Goal: Communication & Community: Answer question/provide support

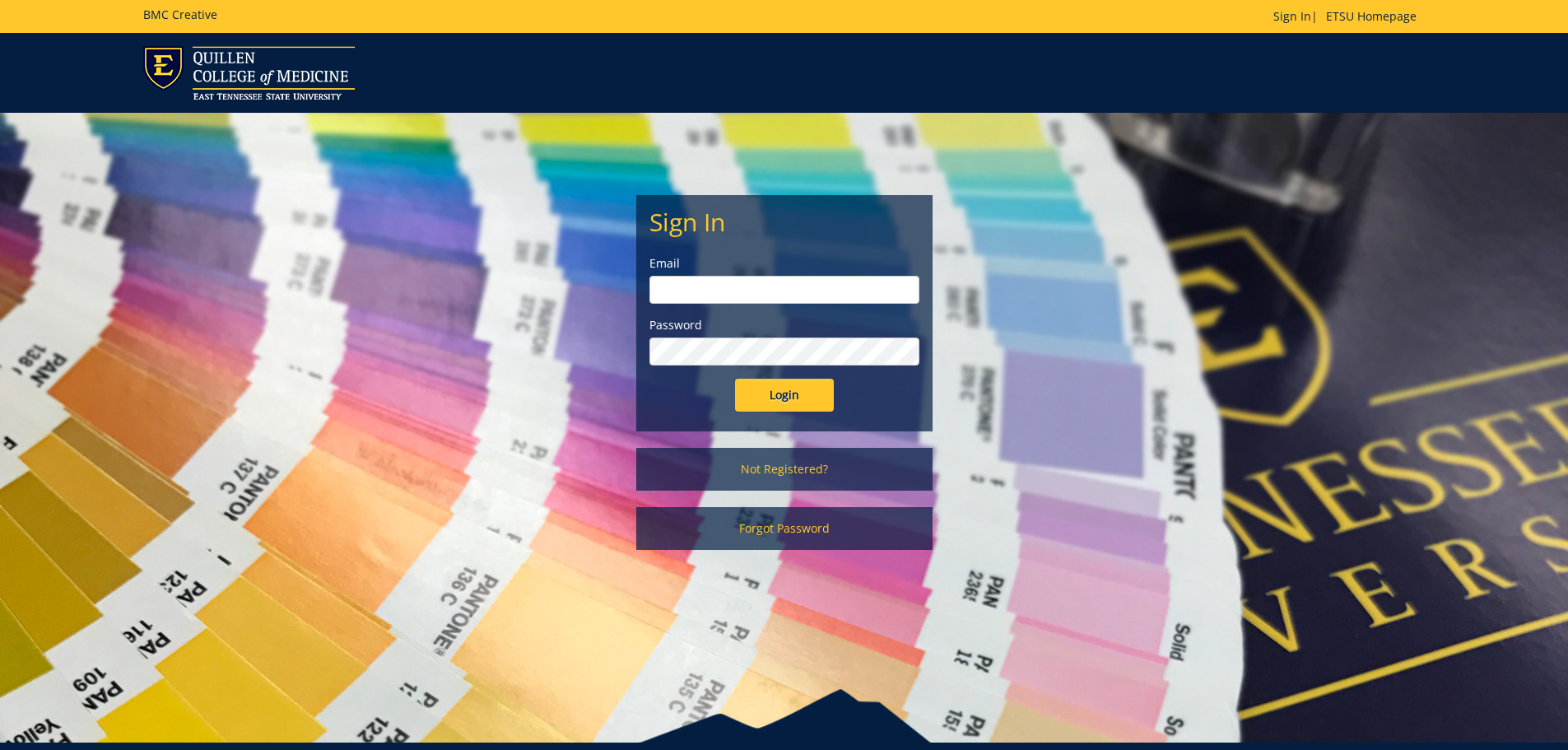
type input "[EMAIL_ADDRESS][DOMAIN_NAME]"
click at [790, 388] on input "Login" at bounding box center [784, 395] width 98 height 33
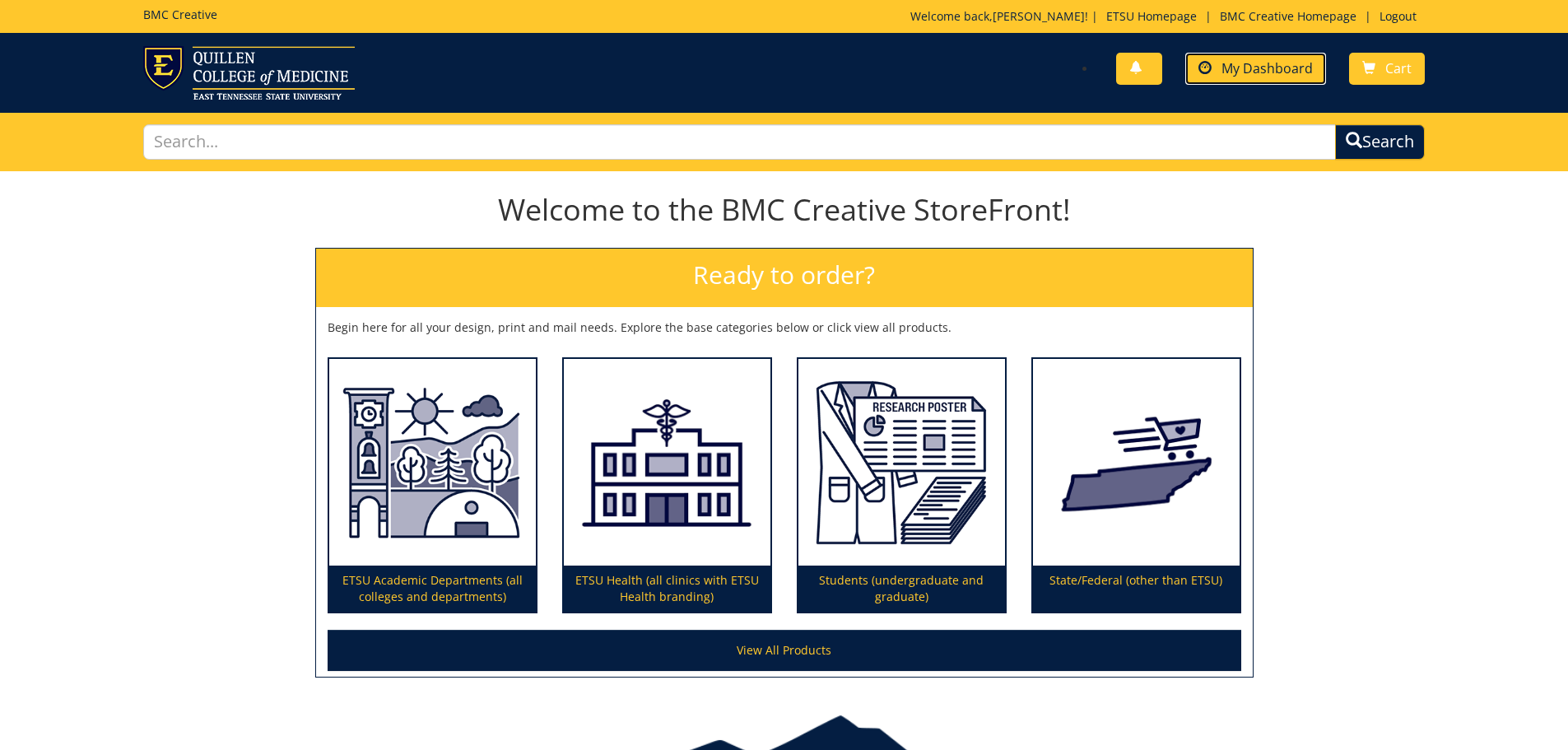
click at [1280, 61] on span "My Dashboard" at bounding box center [1267, 68] width 92 height 18
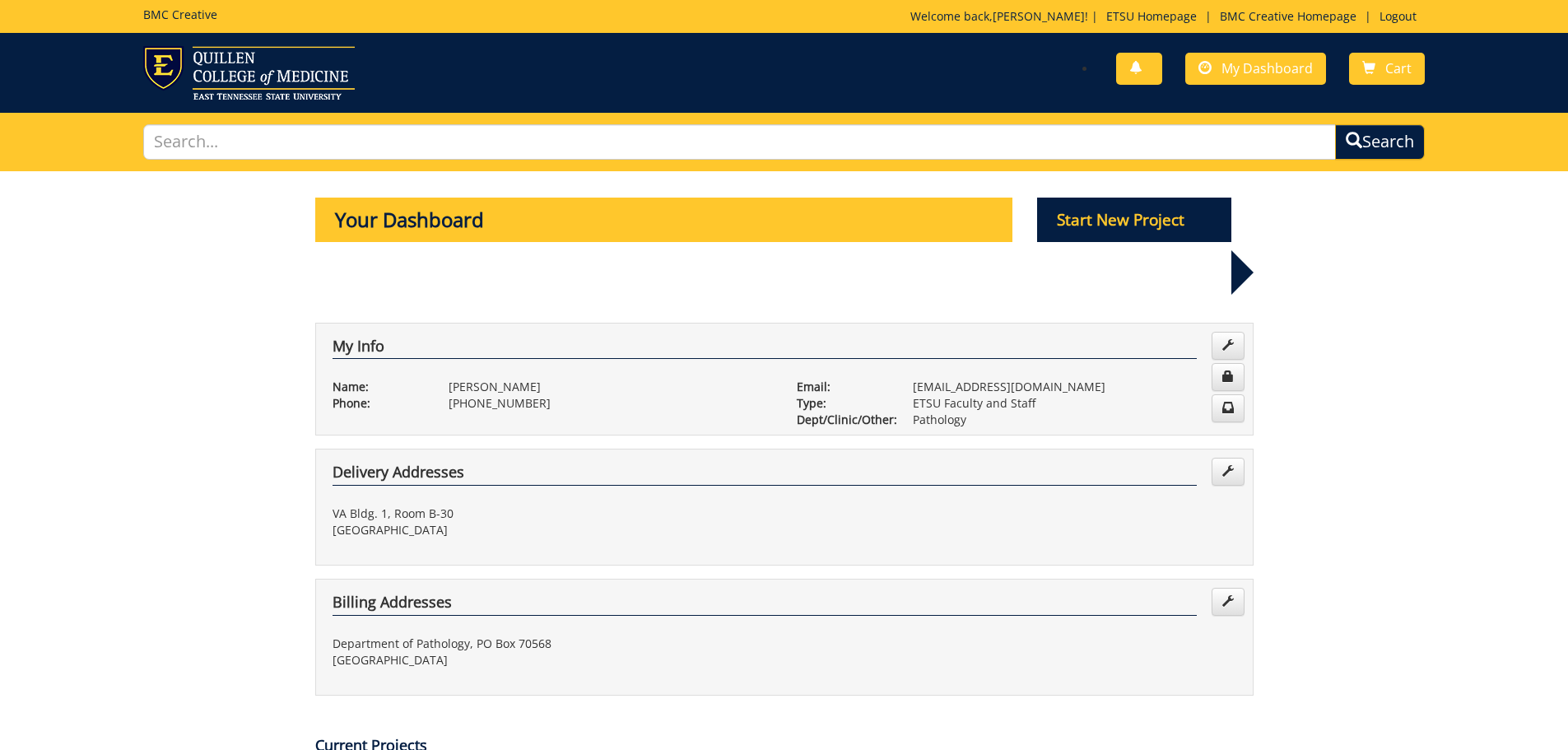
scroll to position [412, 0]
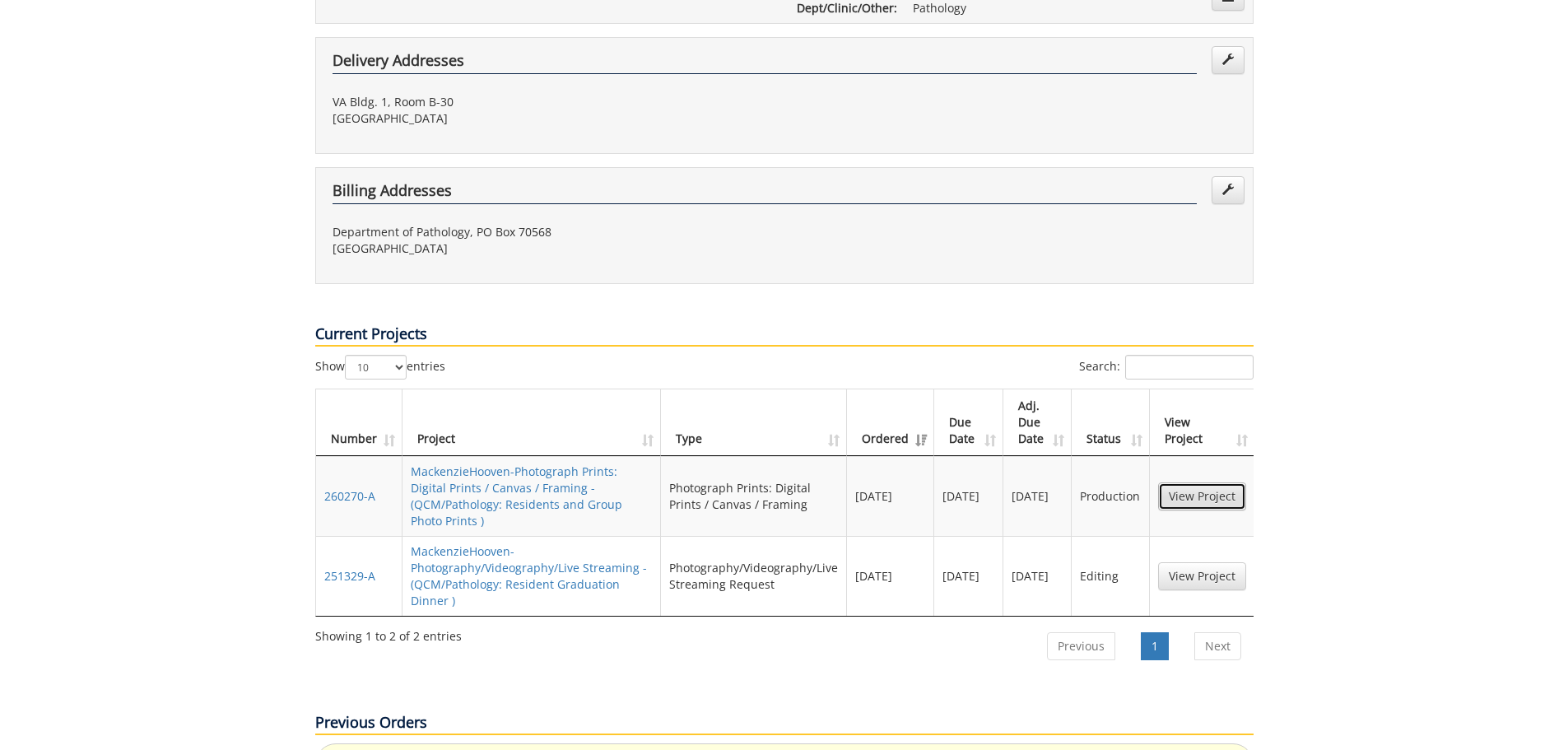
click at [1184, 482] on link "View Project" at bounding box center [1202, 496] width 88 height 28
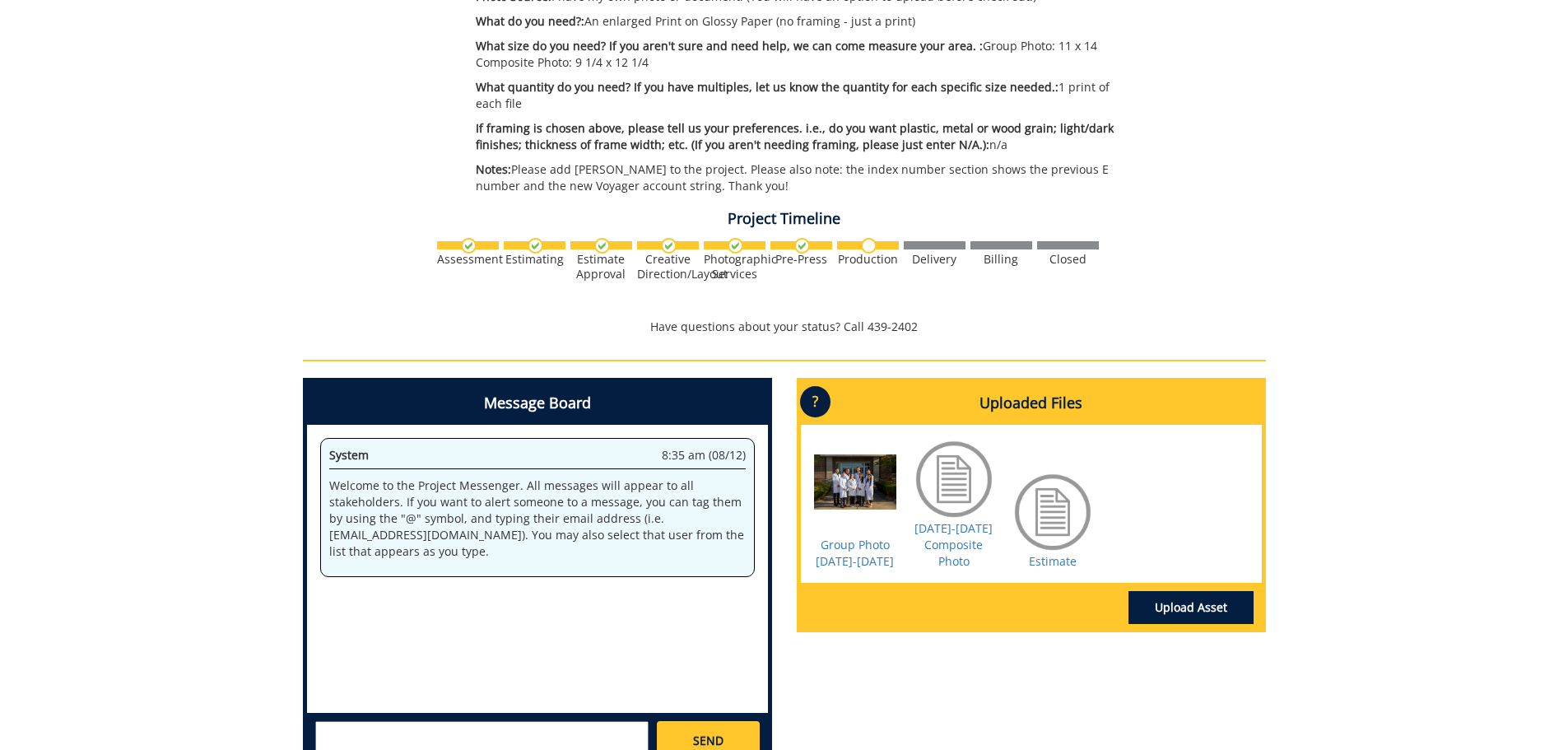
scroll to position [494, 0]
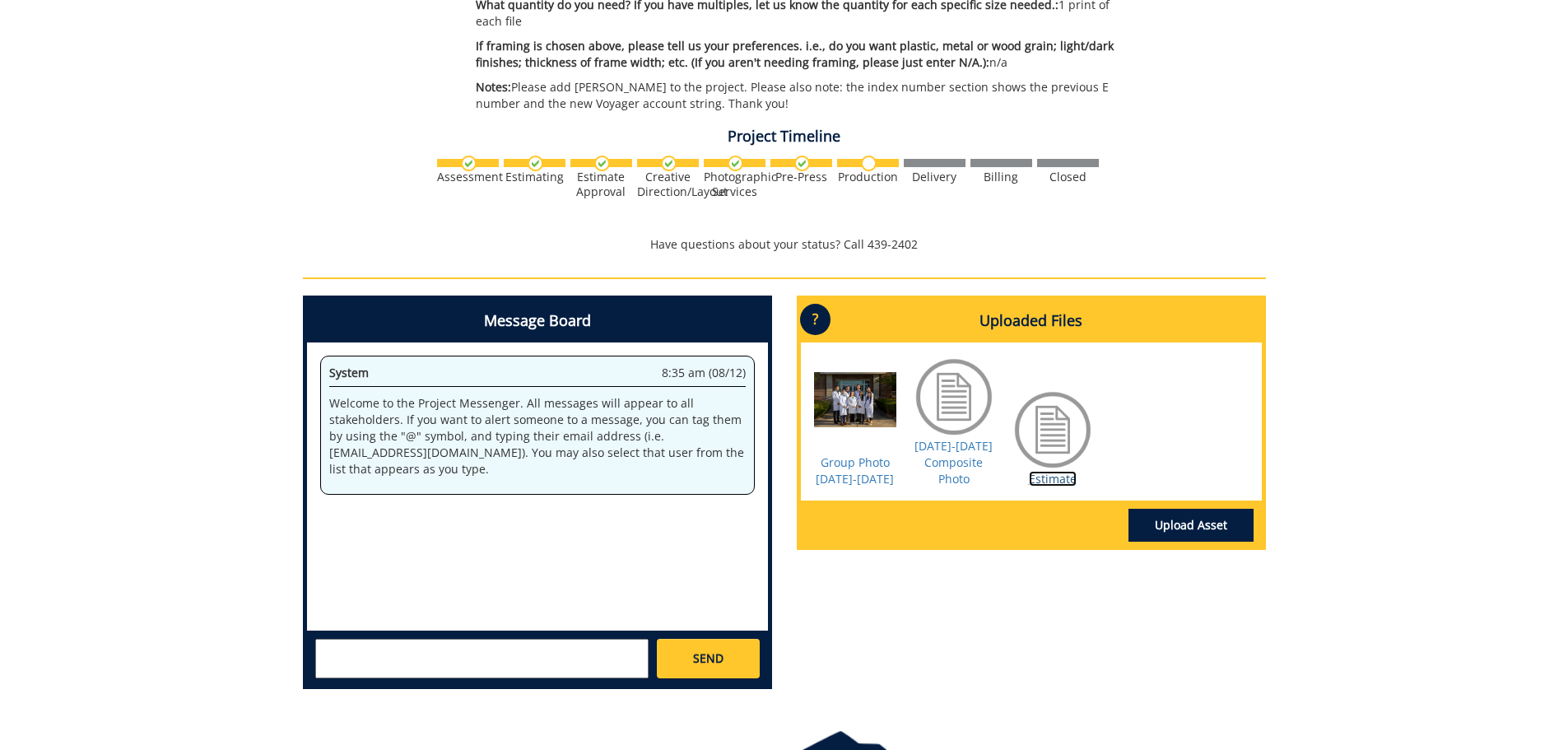
click at [1044, 475] on link "Estimate" at bounding box center [1053, 479] width 48 height 15
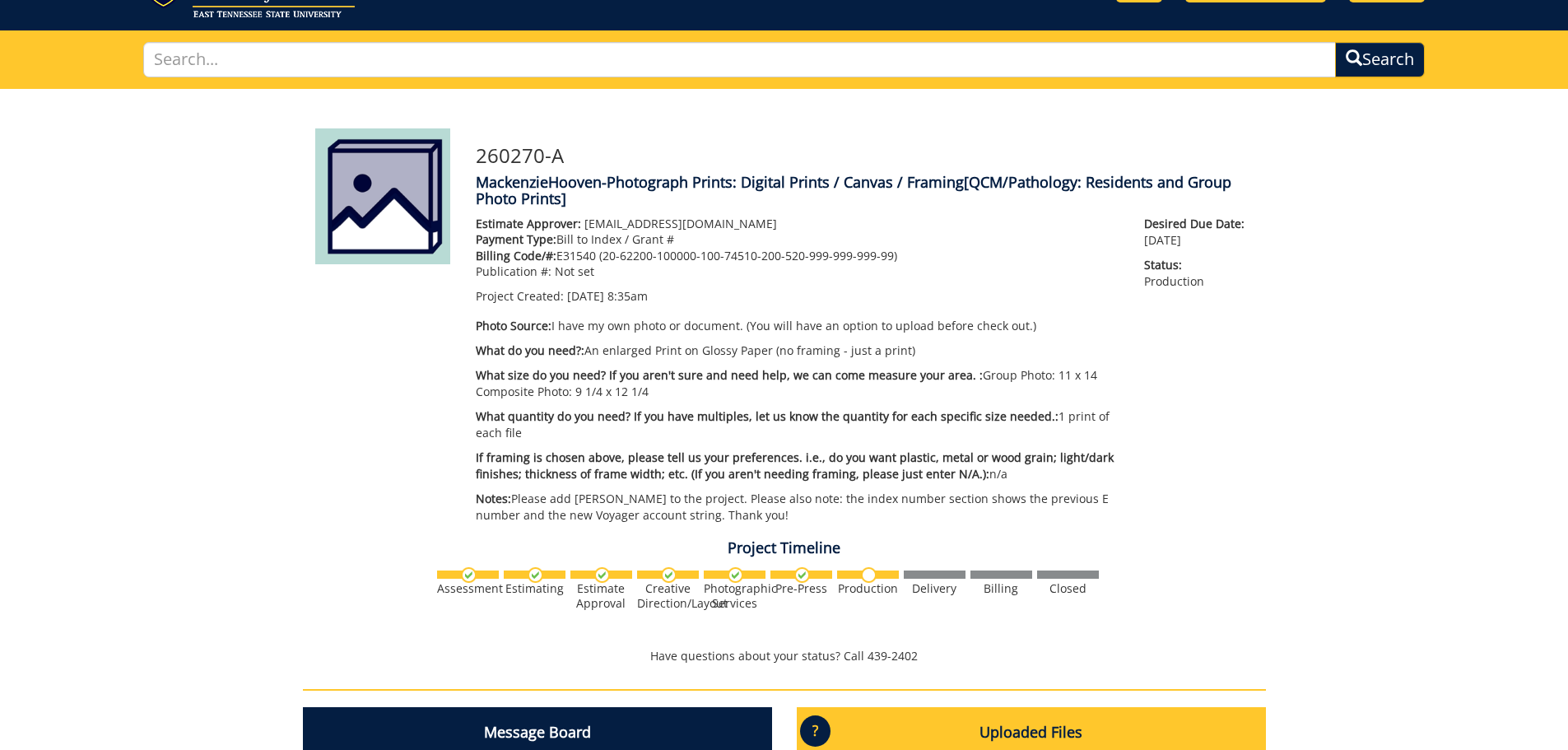
scroll to position [0, 0]
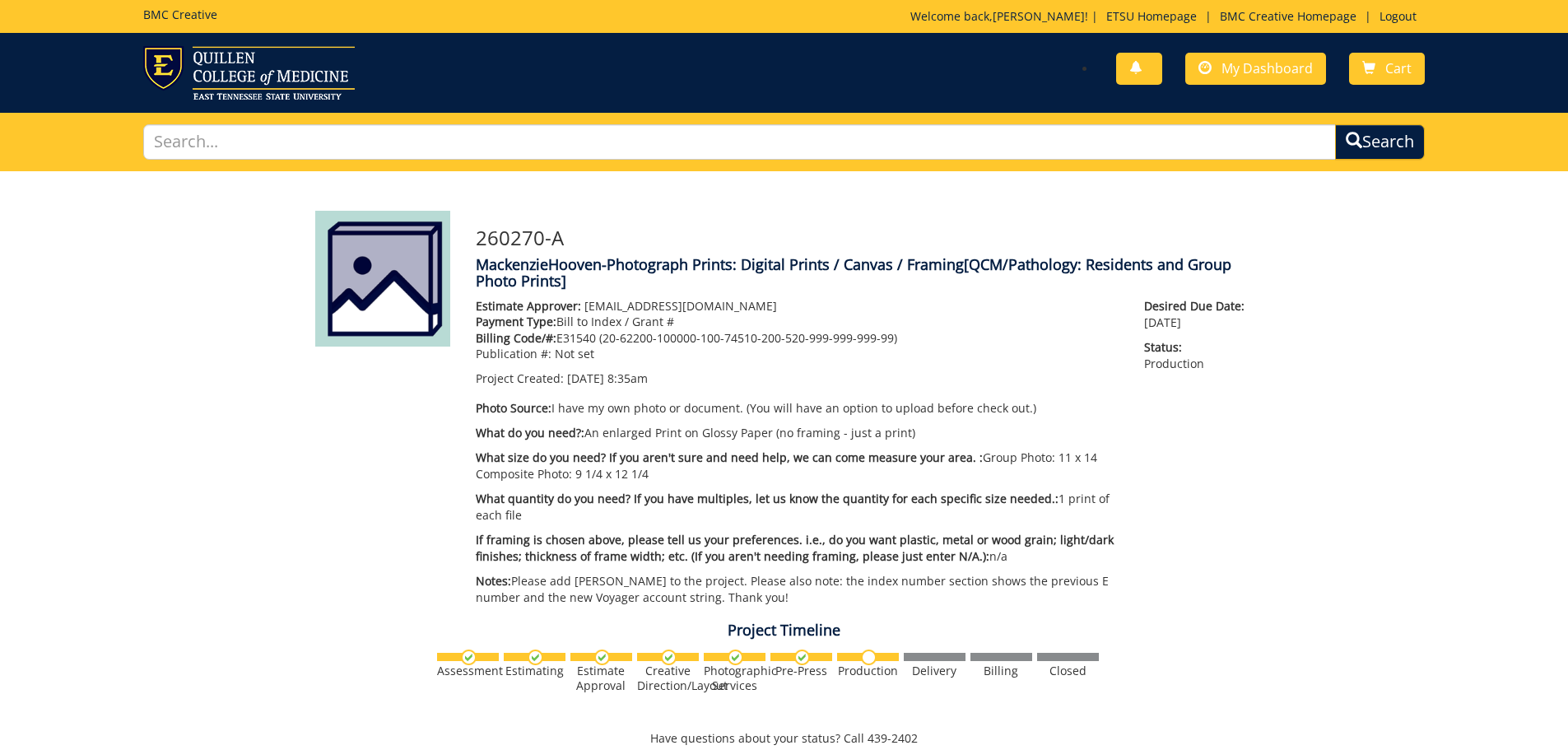
click at [828, 437] on p "What do you need?: An enlarged Print on Glossy Paper (no framing - just a print)" at bounding box center [798, 432] width 644 height 16
click at [286, 54] on img at bounding box center [249, 72] width 211 height 54
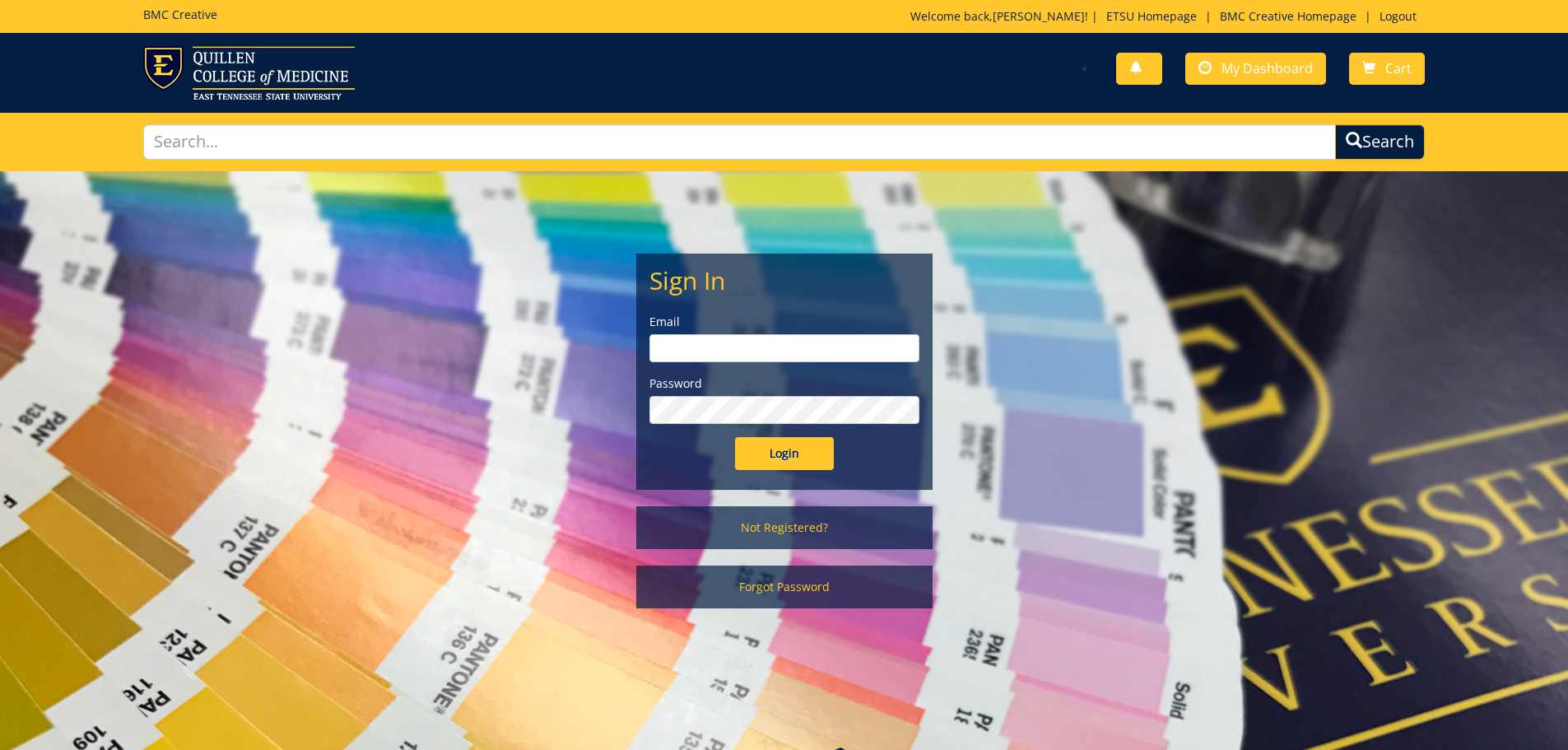
type input "hoovenm@etsu.edu"
click at [799, 457] on input "Login" at bounding box center [784, 454] width 98 height 33
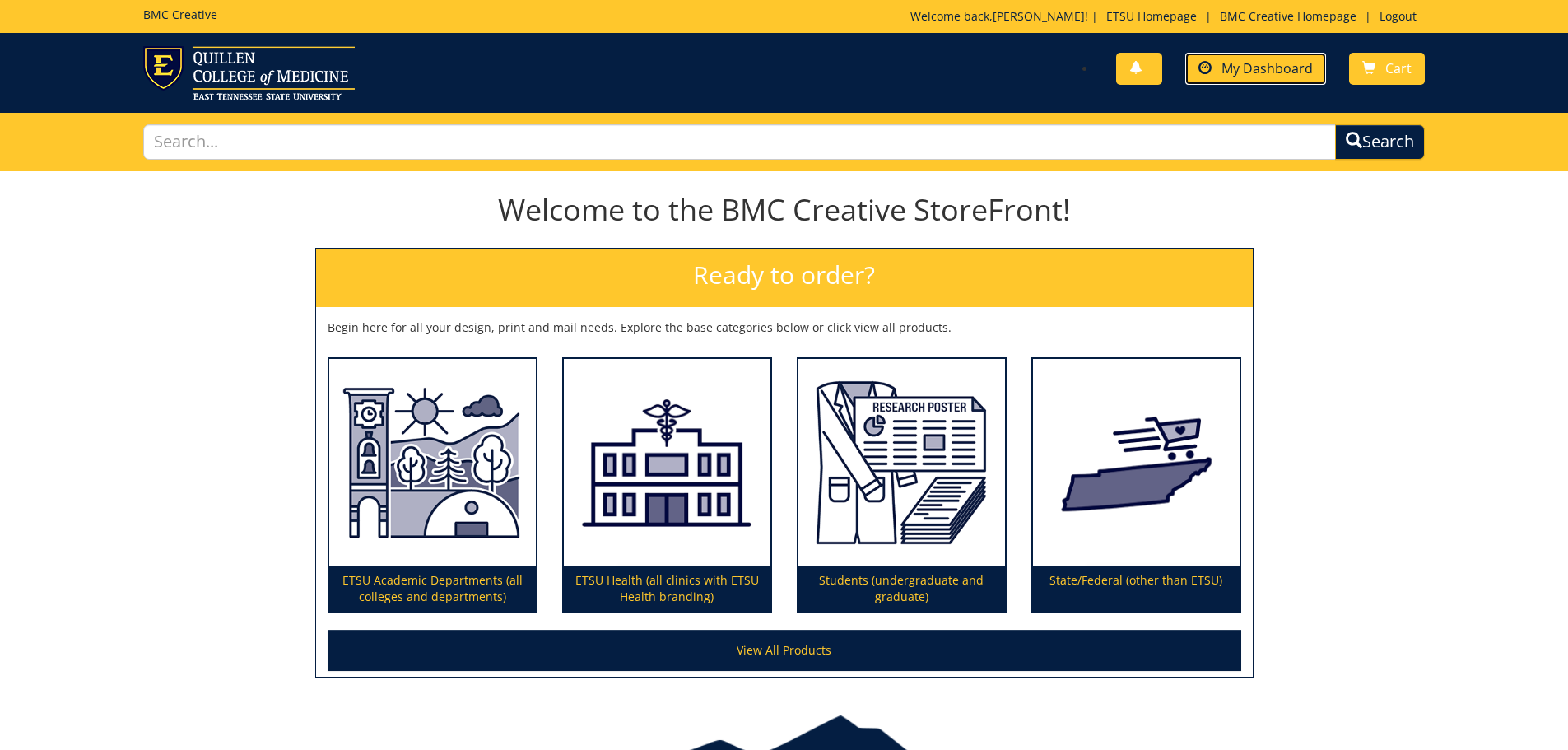
click at [1239, 63] on span "My Dashboard" at bounding box center [1267, 68] width 92 height 18
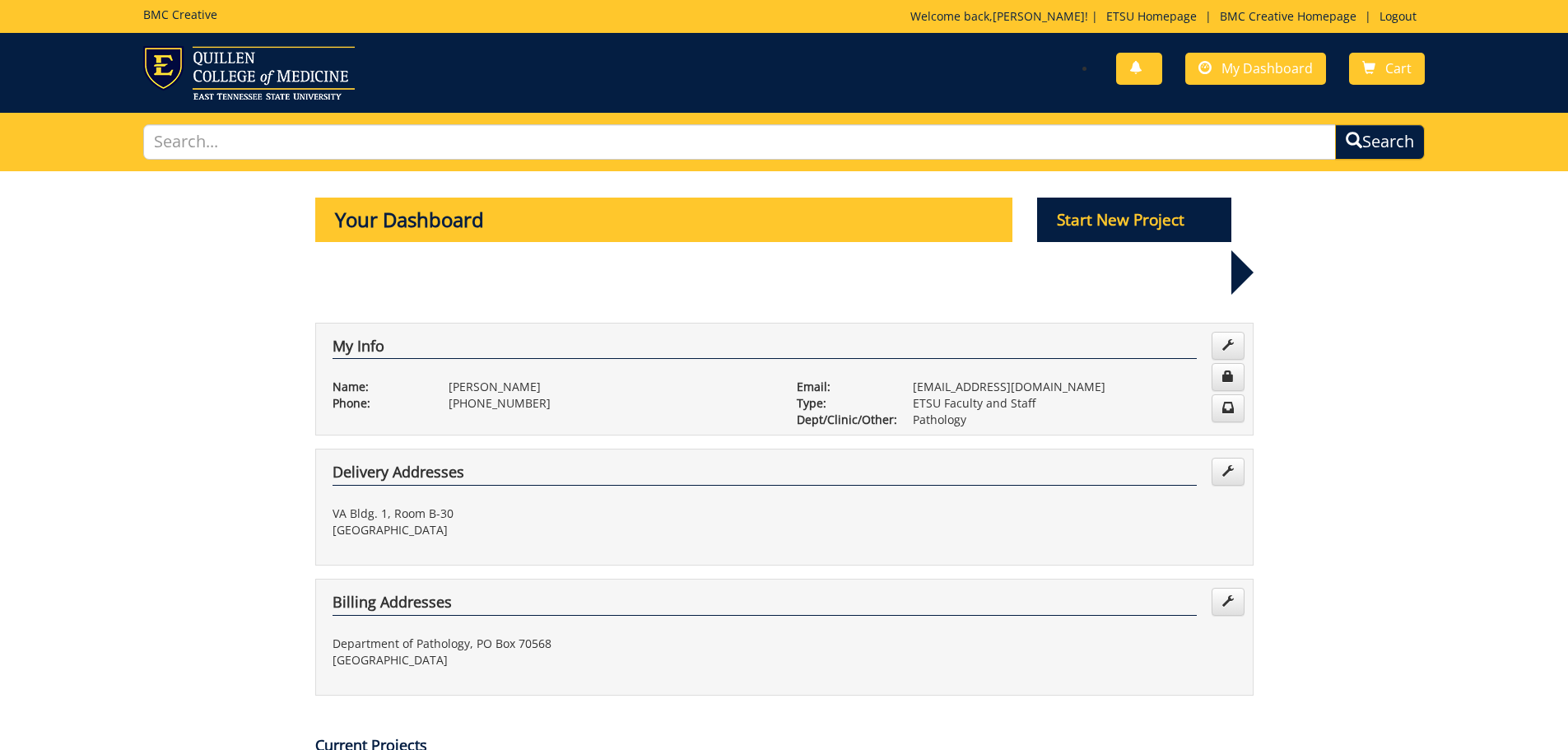
scroll to position [412, 0]
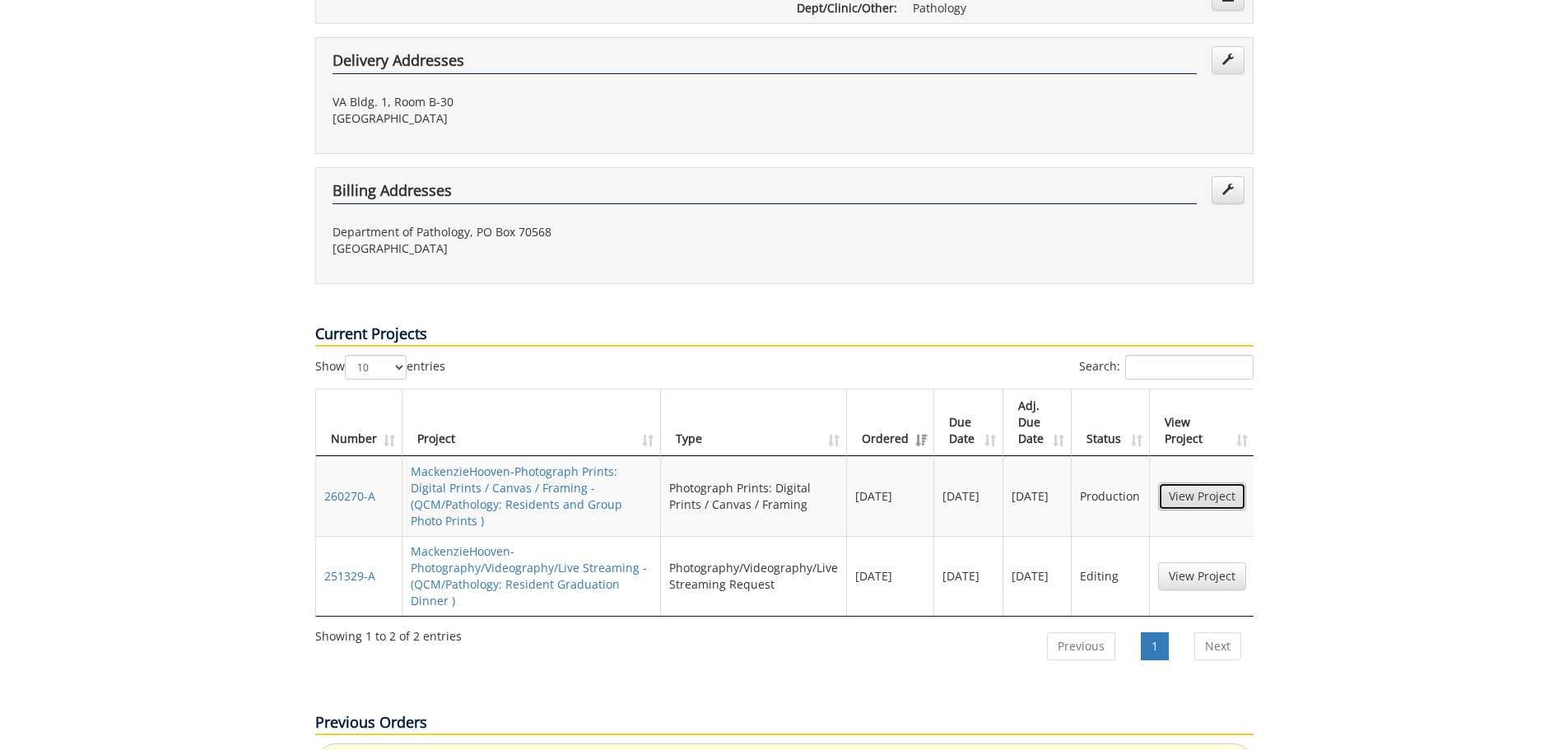
click at [1200, 482] on link "View Project" at bounding box center [1202, 496] width 88 height 28
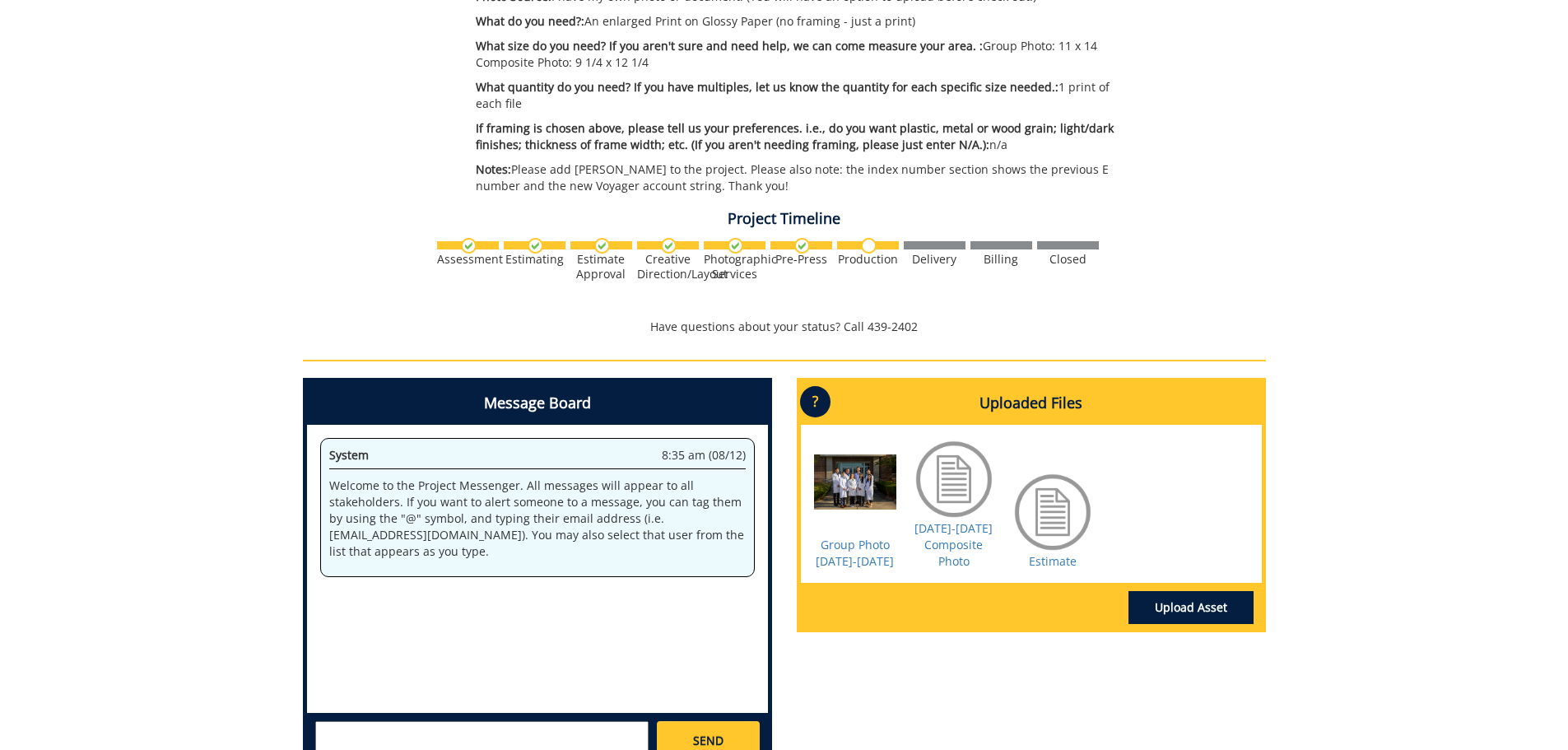
scroll to position [494, 0]
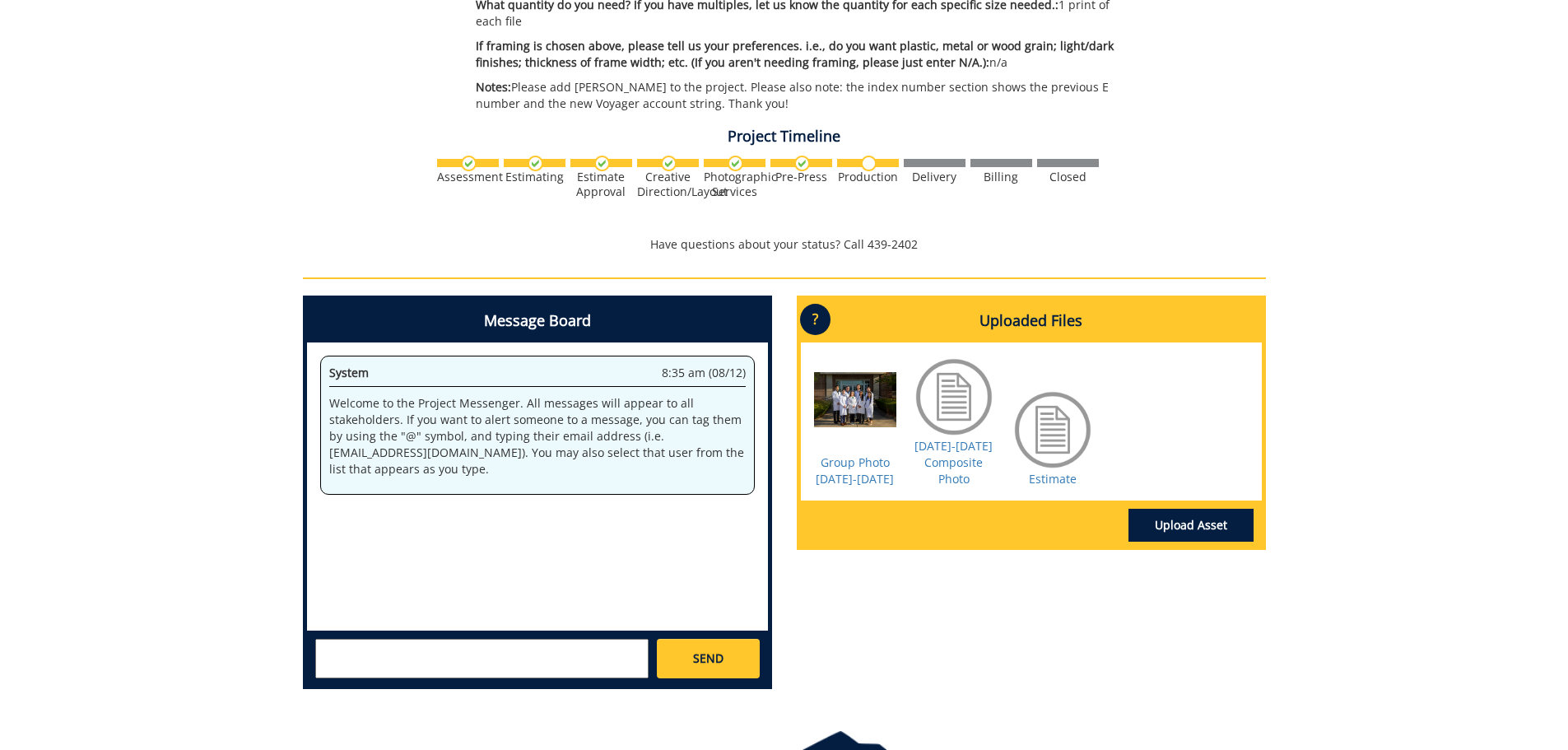
click at [352, 645] on textarea at bounding box center [481, 659] width 334 height 40
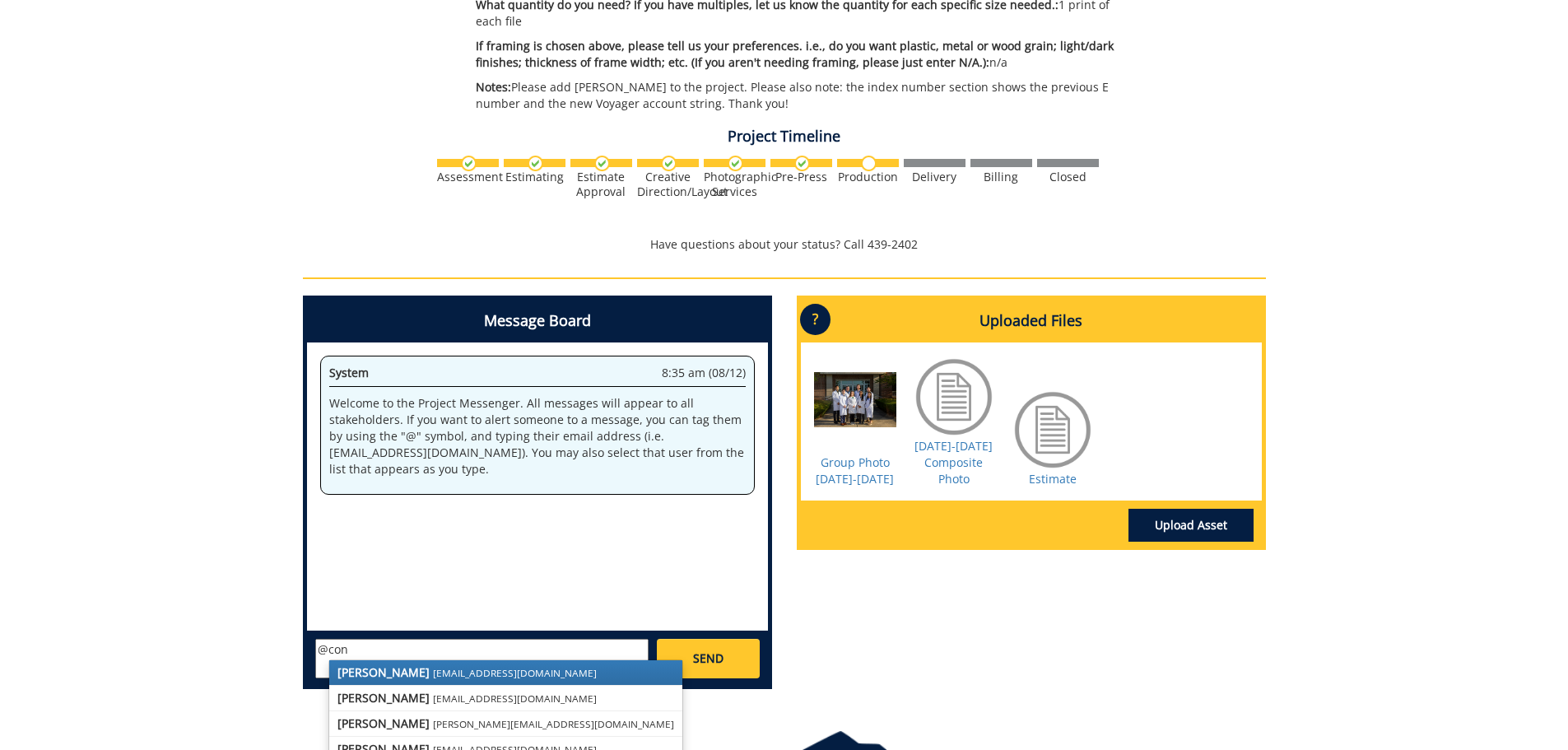
click at [433, 668] on small "[EMAIL_ADDRESS][DOMAIN_NAME]" at bounding box center [514, 674] width 164 height 14
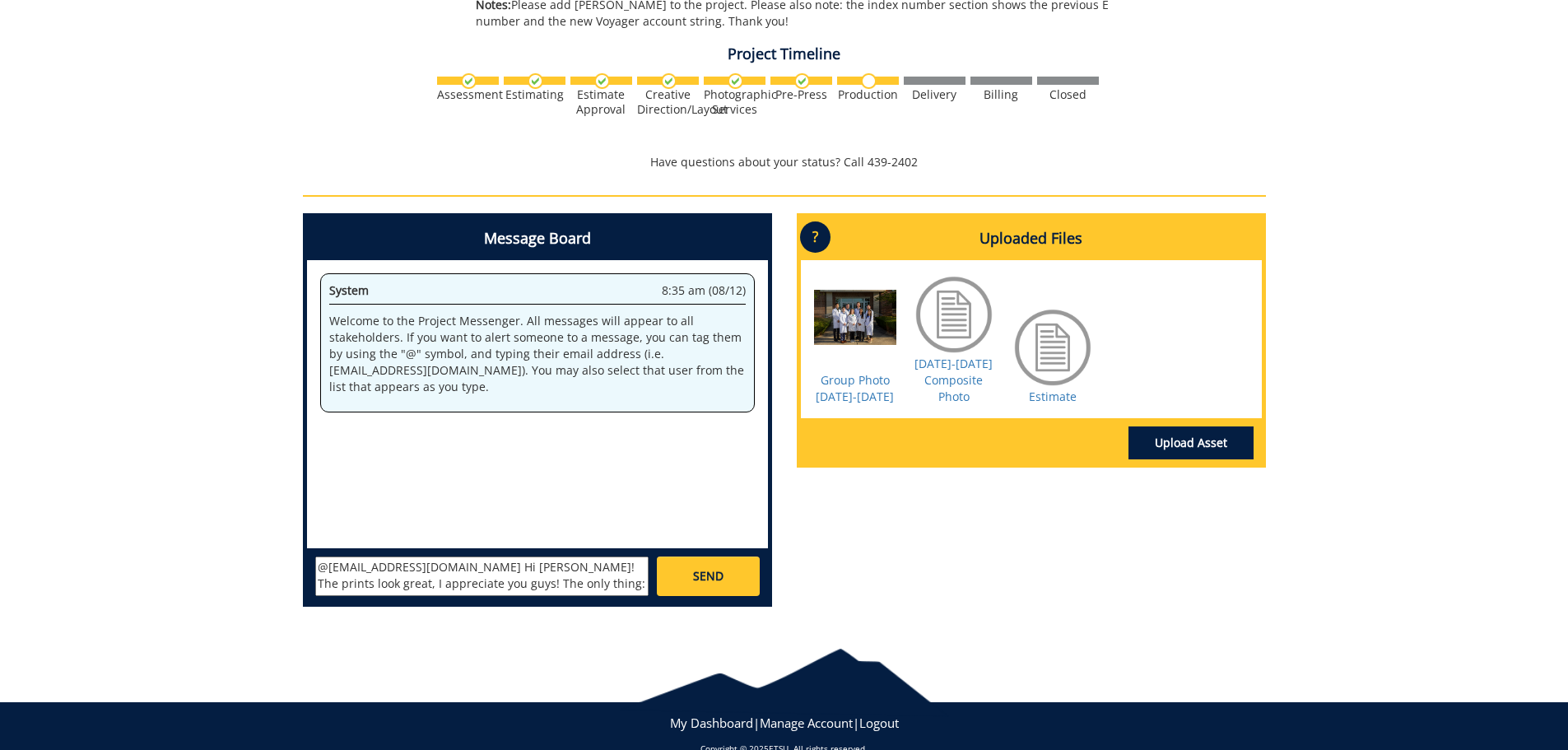
scroll to position [13, 0]
click at [424, 587] on textarea "@[EMAIL_ADDRESS][DOMAIN_NAME] Hi [PERSON_NAME]! The prints look great, I apprec…" at bounding box center [481, 577] width 334 height 40
click at [501, 586] on textarea "@[EMAIL_ADDRESS][DOMAIN_NAME] Hi [PERSON_NAME]! The prints look great, I apprec…" at bounding box center [481, 577] width 334 height 40
click at [939, 344] on div at bounding box center [953, 314] width 82 height 82
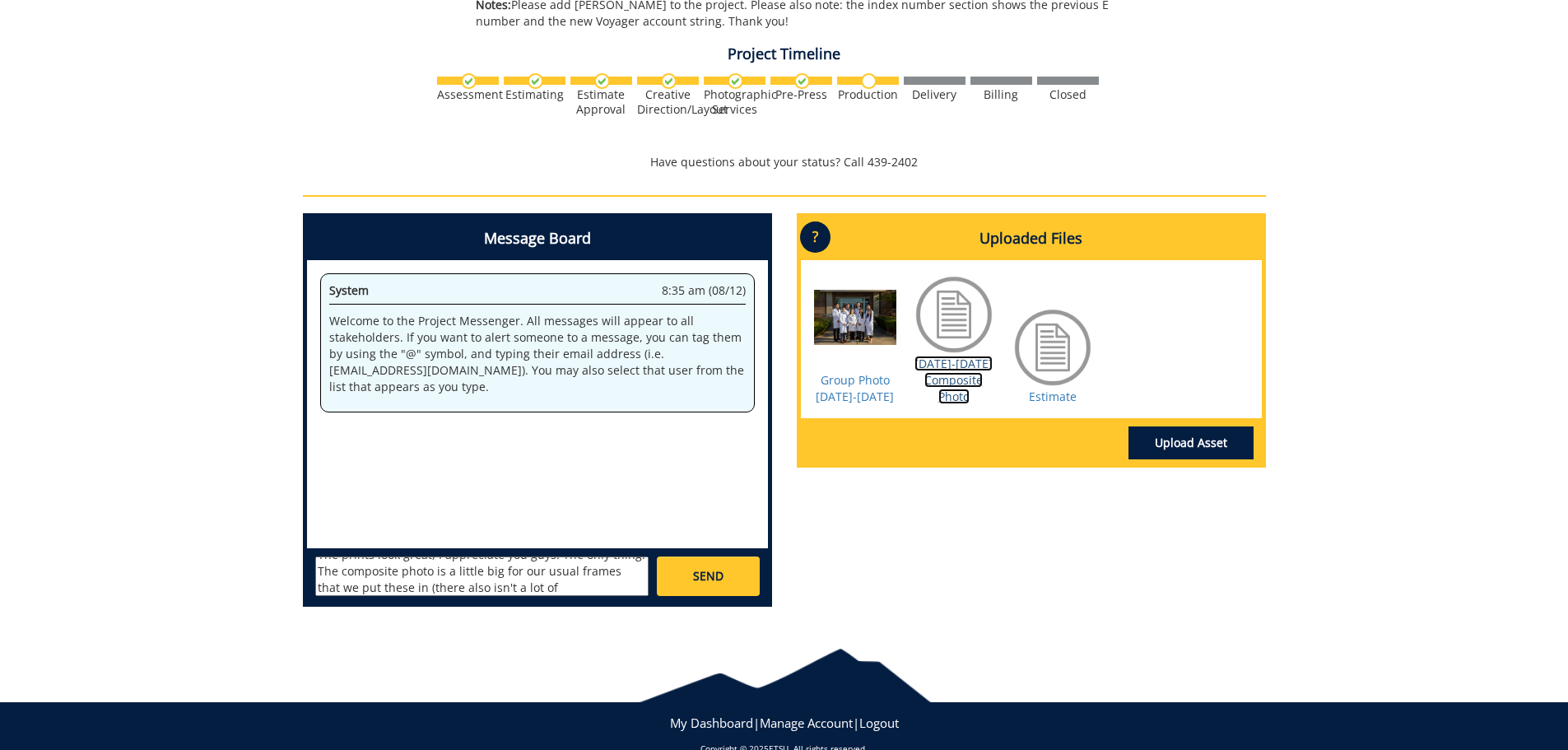
click at [947, 373] on link "2025-2026 Composite Photo" at bounding box center [953, 380] width 78 height 48
click at [465, 588] on textarea "@conleyga@etsu.edu Hi Fred! The prints look great, I appreciate you guys! The o…" at bounding box center [481, 577] width 334 height 40
click at [963, 371] on link "2025-2026 Composite Photo" at bounding box center [953, 380] width 78 height 48
click at [471, 592] on textarea "@conleyga@etsu.edu Hi Fred! The prints look great, I appreciate you guys! The o…" at bounding box center [481, 577] width 334 height 40
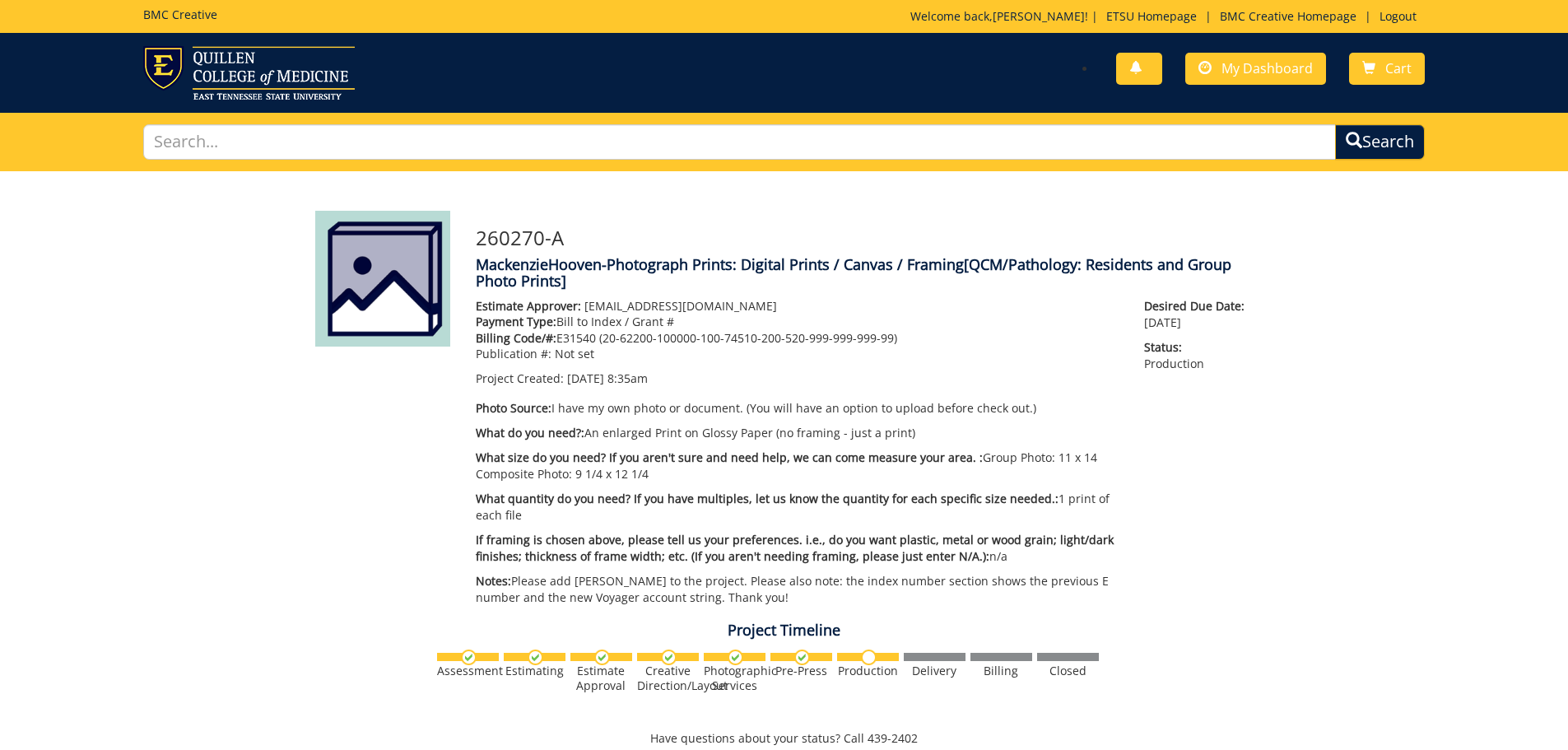
scroll to position [165, 0]
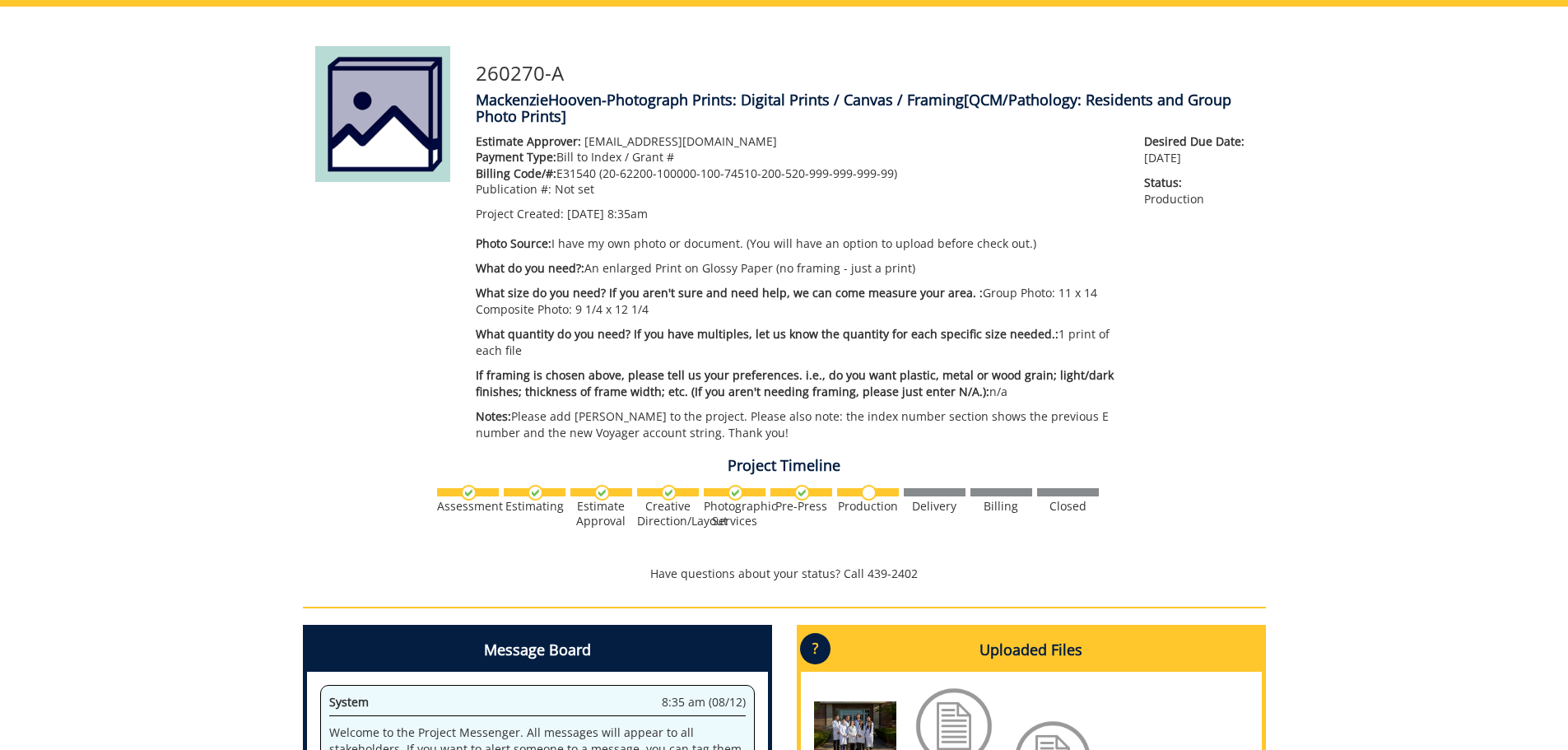
type textarea "@conleyga@etsu.edu Hi Fred! The prints look great, I appreciate you guys! The o…"
click at [128, 368] on div "260270-A MackenzieHooven-Photograph Prints: Digital Prints / Canvas / Framing […" at bounding box center [784, 519] width 1568 height 1025
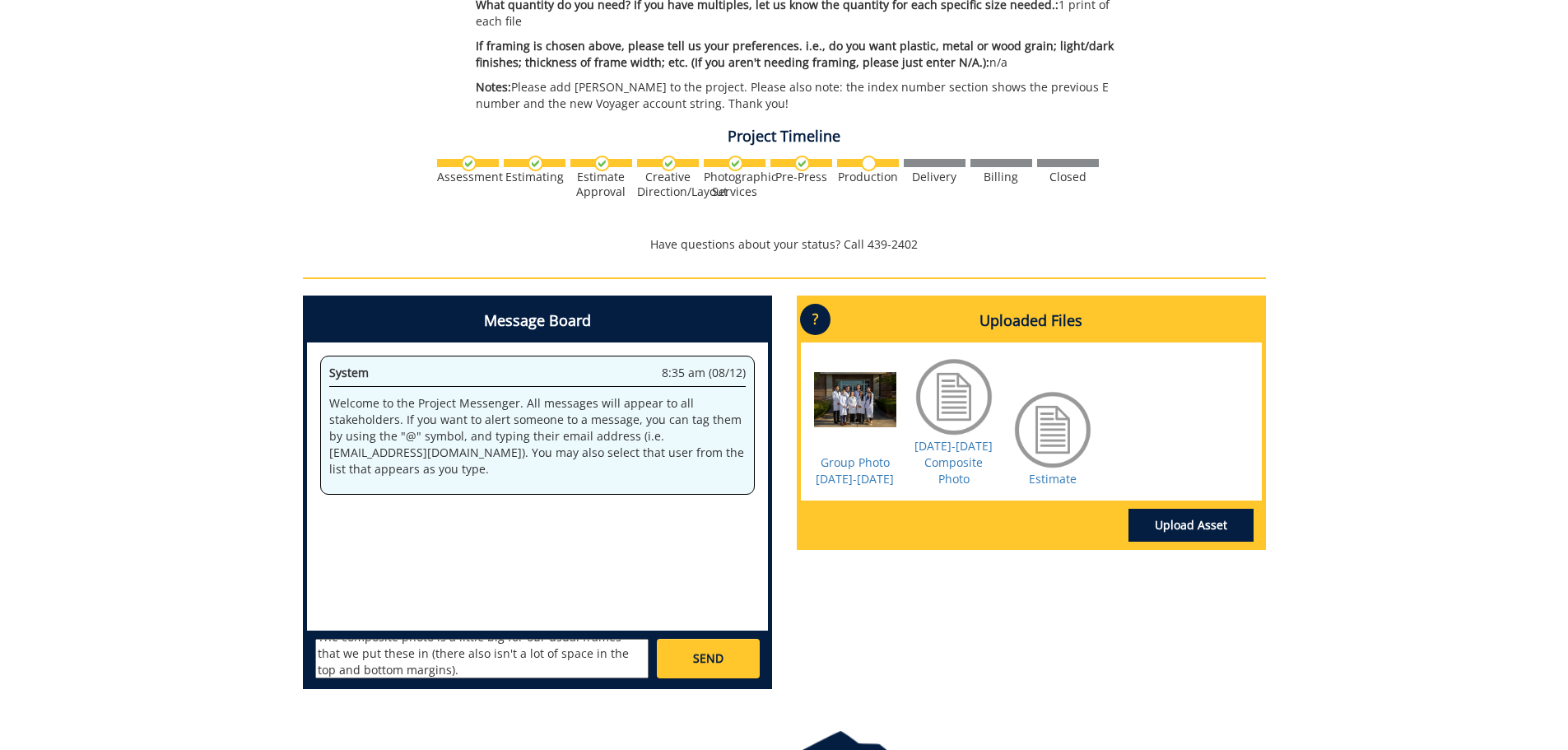
scroll to position [0, 0]
drag, startPoint x: 386, startPoint y: 672, endPoint x: 260, endPoint y: 604, distance: 143.2
click at [260, 604] on div "260270-A MackenzieHooven-Photograph Prints: Digital Prints / Canvas / Framing […" at bounding box center [784, 189] width 1568 height 1025
click at [1221, 165] on div "Assessment Estimating" at bounding box center [784, 188] width 964 height 70
click at [224, 332] on div "260270-A MackenzieHooven-Photograph Prints: Digital Prints / Canvas / Framing […" at bounding box center [784, 189] width 1568 height 1025
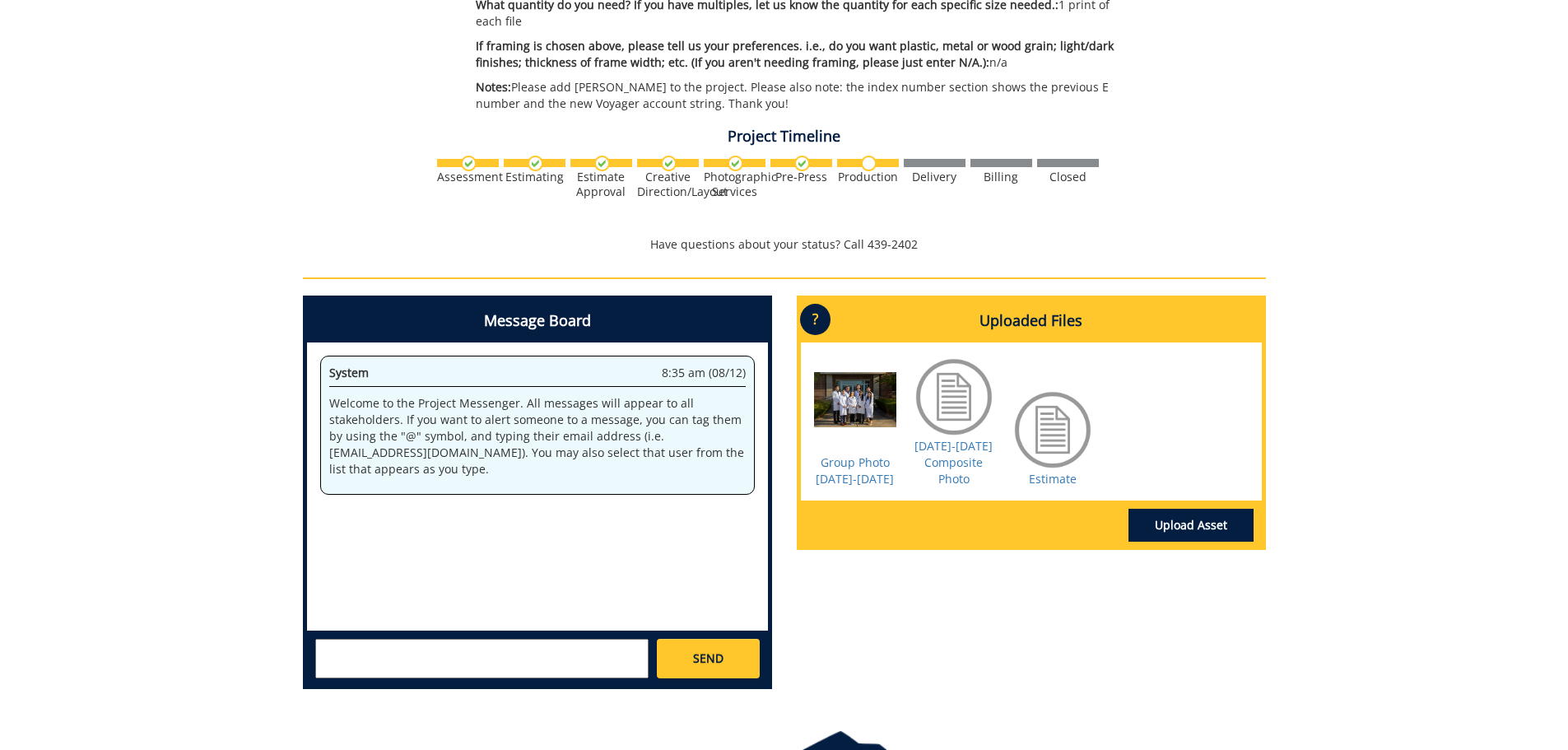
drag, startPoint x: 236, startPoint y: 341, endPoint x: 413, endPoint y: 456, distance: 211.1
click at [235, 342] on div "260270-A MackenzieHooven-Photograph Prints: Digital Prints / Canvas / Framing […" at bounding box center [784, 189] width 1568 height 1025
click at [450, 665] on textarea at bounding box center [481, 659] width 334 height 40
type textarea "I"
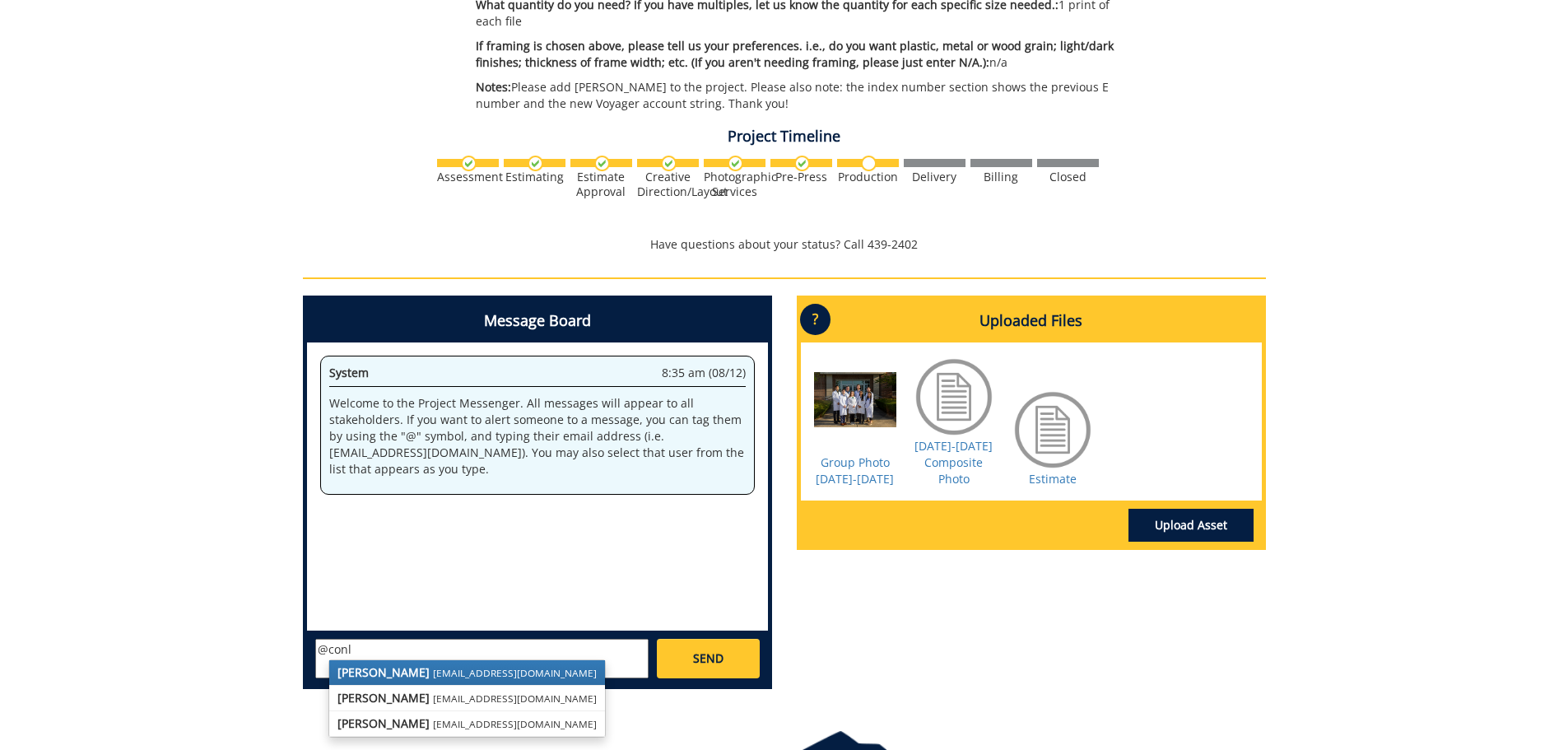
click at [368, 677] on strong "Fred Conley" at bounding box center [384, 673] width 93 height 15
type textarea "@conleyga@etsu.edu"
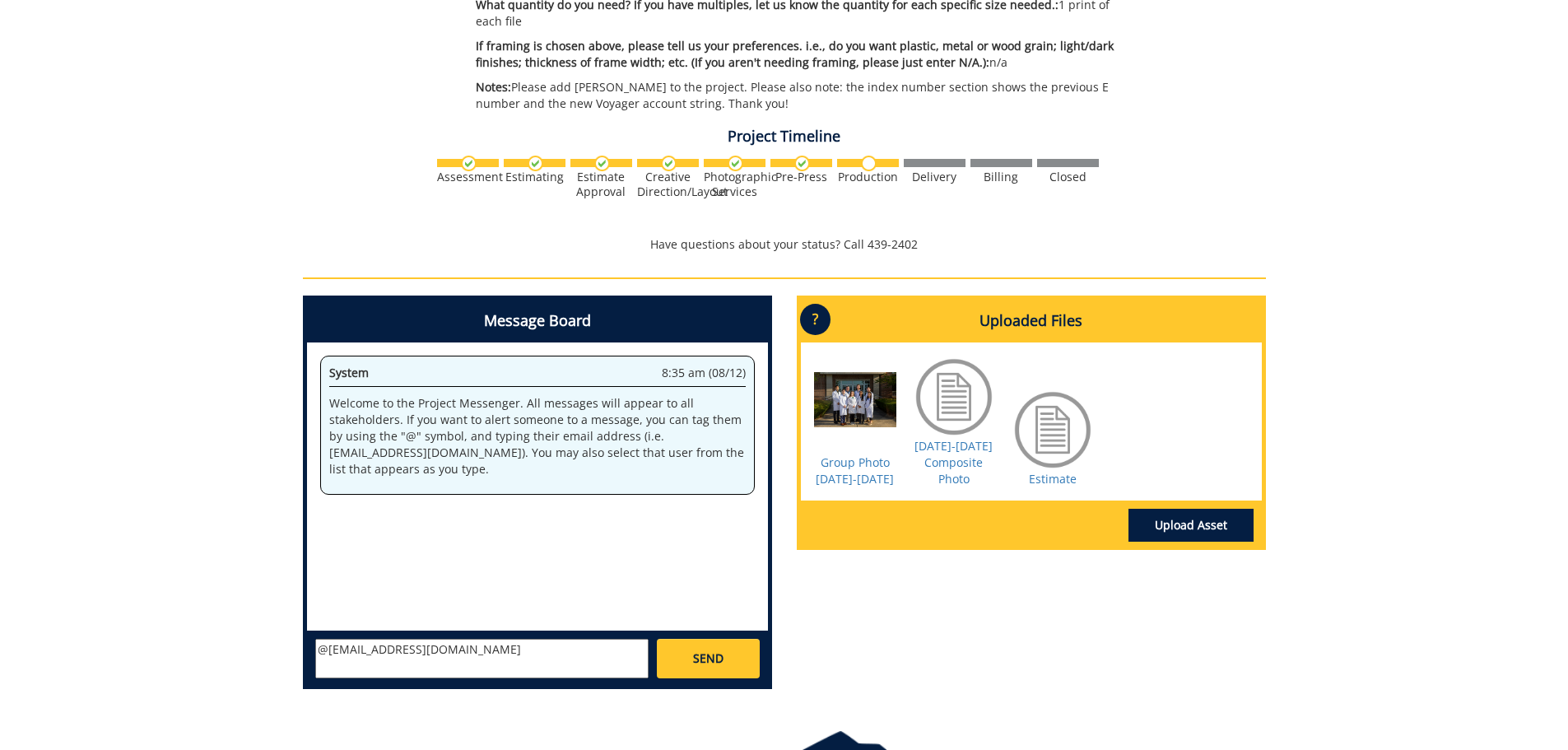
drag, startPoint x: 442, startPoint y: 651, endPoint x: 263, endPoint y: 651, distance: 179.0
click at [263, 651] on div "260270-A MackenzieHooven-Photograph Prints: Digital Prints / Canvas / Framing […" at bounding box center [784, 189] width 1568 height 1025
drag, startPoint x: 266, startPoint y: 656, endPoint x: 266, endPoint y: 625, distance: 31.0
click at [266, 648] on div "260270-A MackenzieHooven-Photograph Prints: Digital Prints / Canvas / Framing […" at bounding box center [784, 189] width 1568 height 1025
click at [216, 389] on div "260270-A MackenzieHooven-Photograph Prints: Digital Prints / Canvas / Framing […" at bounding box center [784, 189] width 1568 height 1025
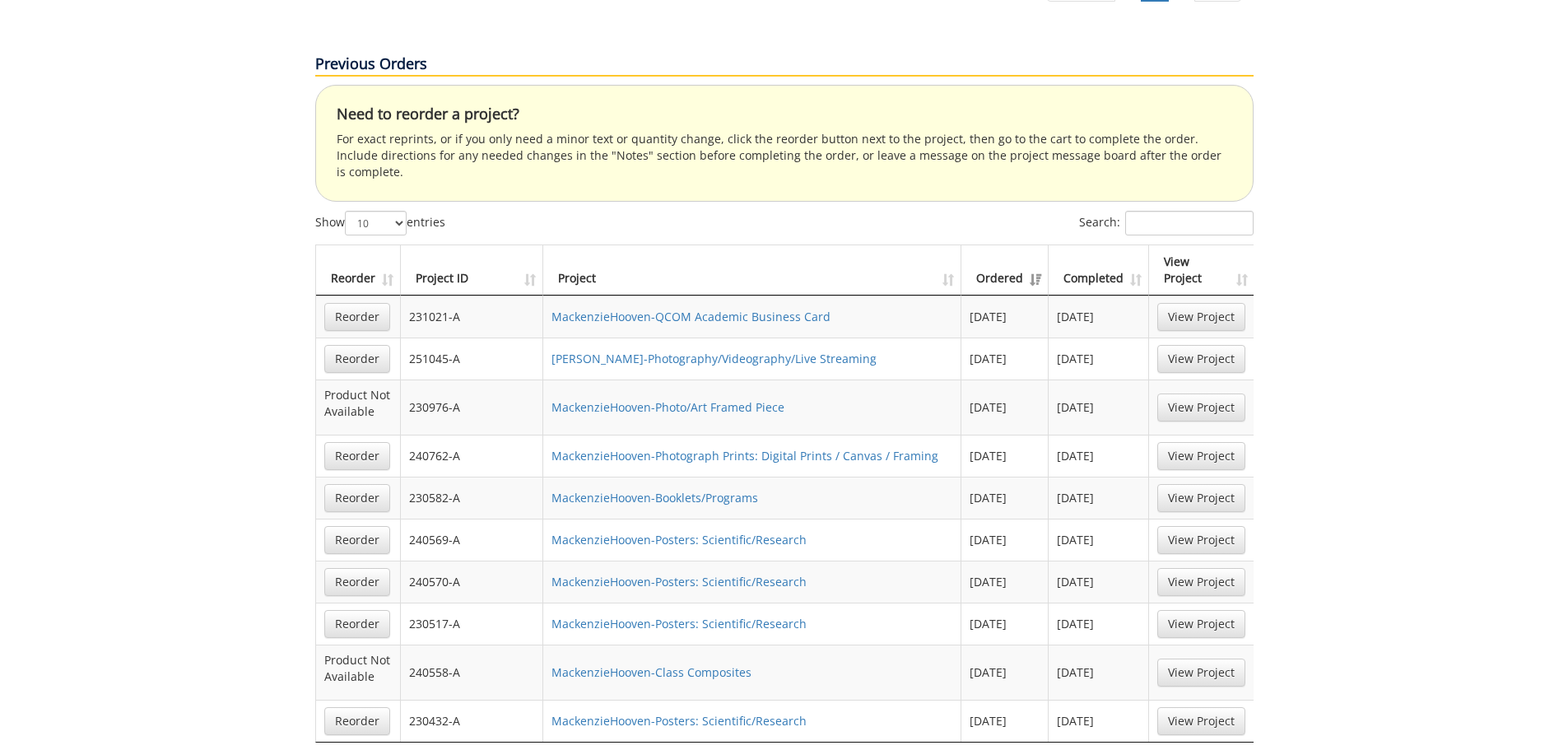
scroll to position [1153, 0]
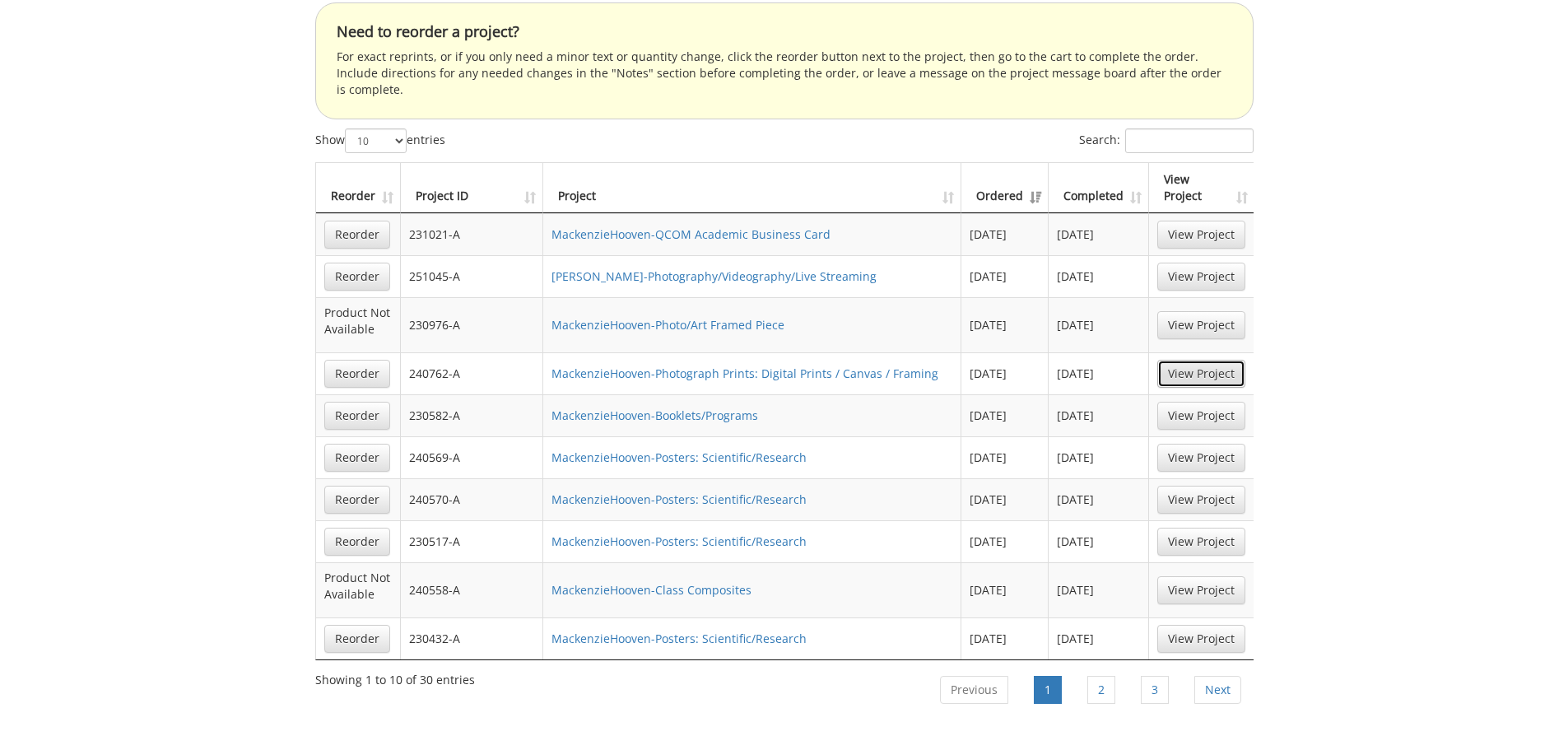
click at [1189, 360] on link "View Project" at bounding box center [1202, 374] width 88 height 28
click at [1201, 577] on link "View Project" at bounding box center [1202, 590] width 88 height 28
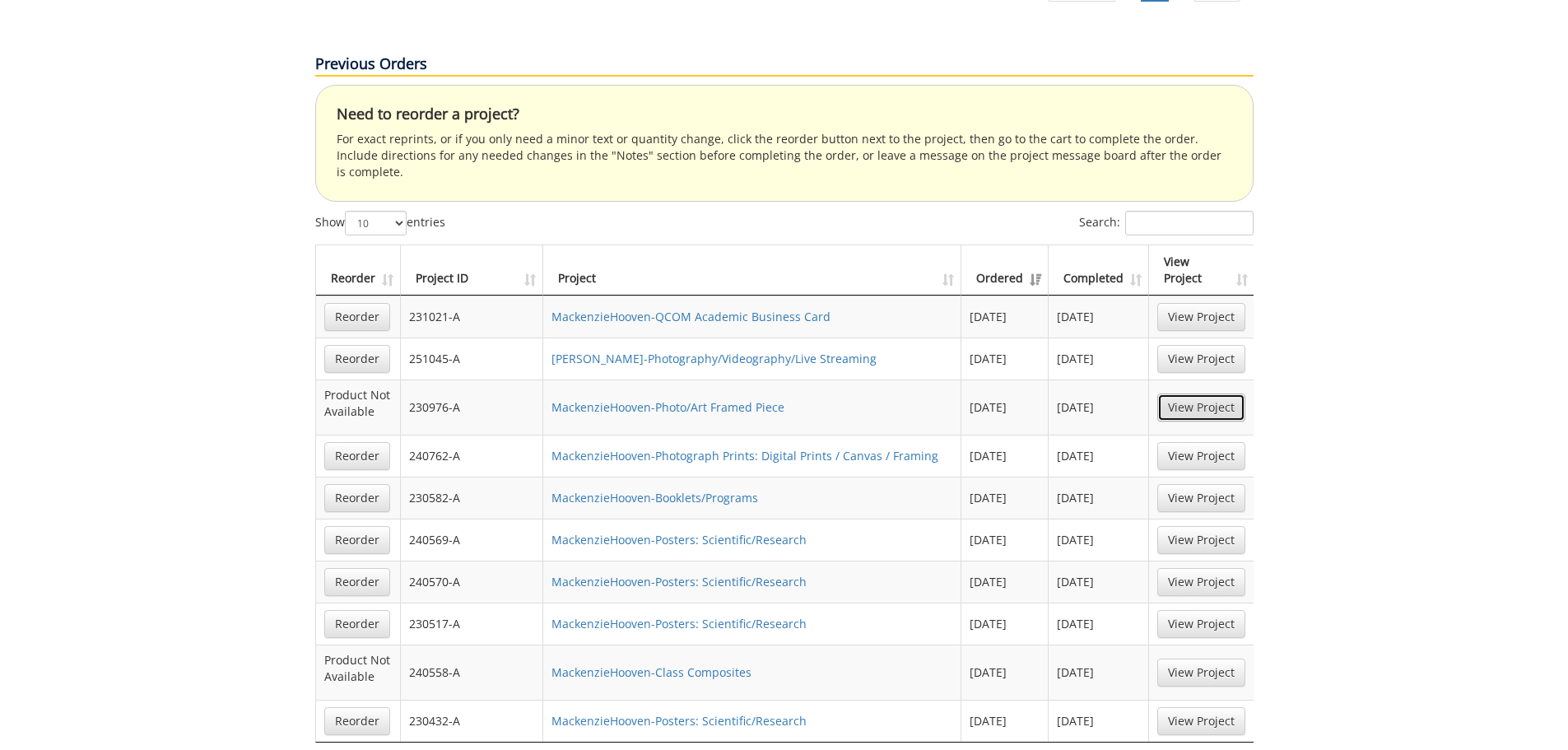
click at [1192, 394] on link "View Project" at bounding box center [1202, 408] width 88 height 28
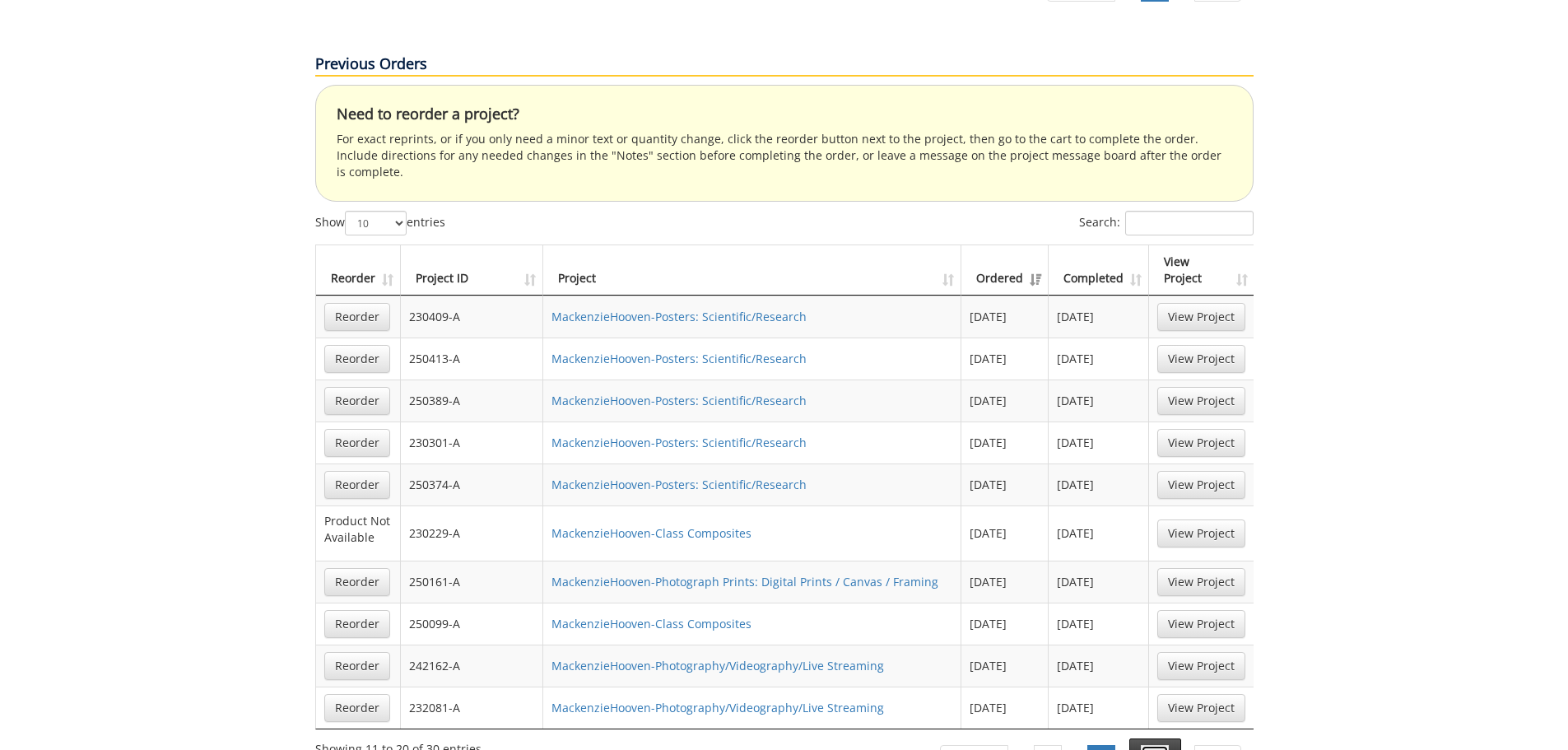
click at [1155, 746] on link "3" at bounding box center [1155, 759] width 28 height 28
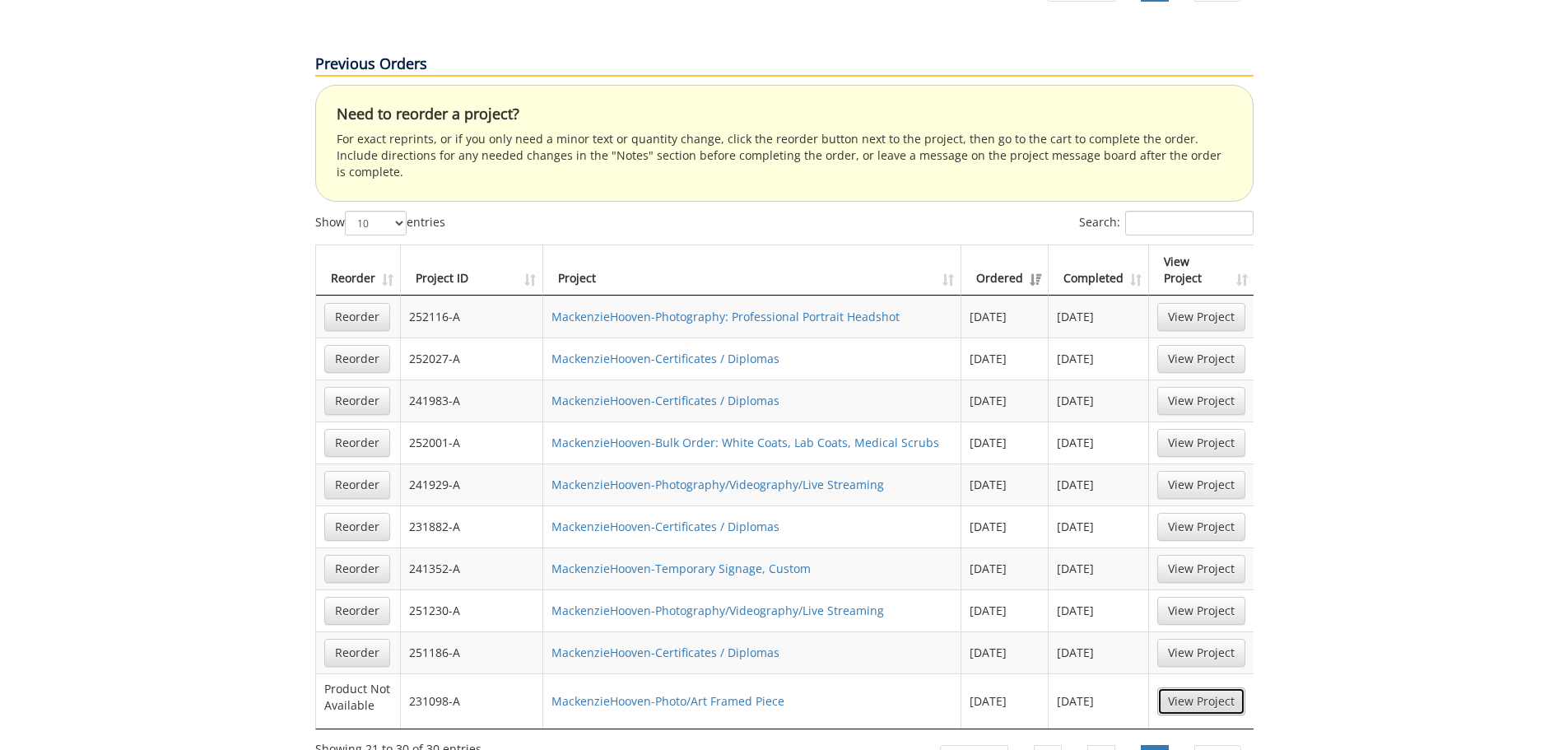
click at [1195, 688] on link "View Project" at bounding box center [1202, 702] width 88 height 28
click at [1052, 735] on div "Previous 1 2 3 Next" at bounding box center [1090, 760] width 328 height 52
click at [1051, 746] on link "1" at bounding box center [1048, 759] width 28 height 28
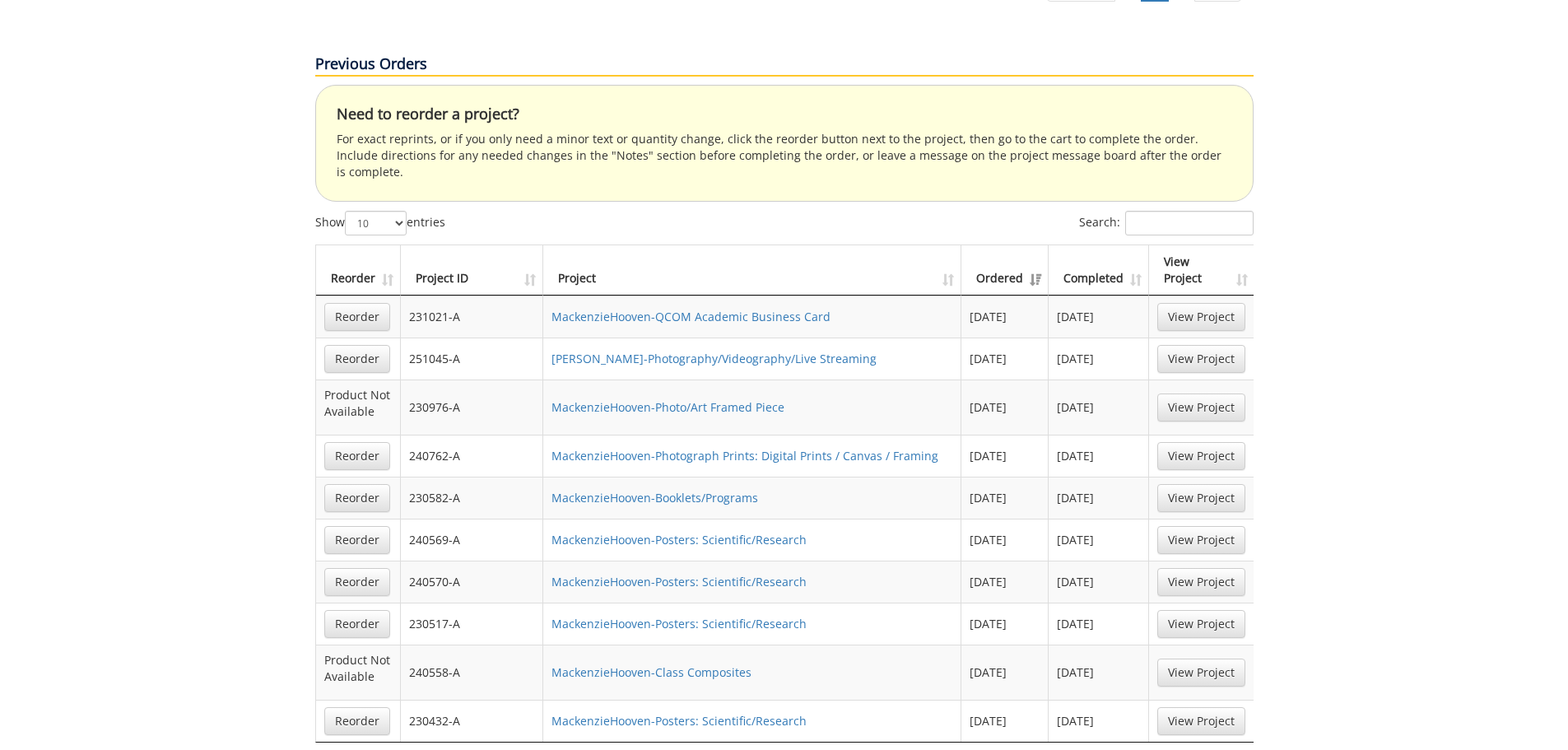
click at [106, 417] on div "Your Dashboard Start New Project My Info Name: Mackenzie Hooven Phone: (423) 43…" at bounding box center [784, 412] width 1568 height 2624
click at [1182, 394] on link "View Project" at bounding box center [1202, 408] width 88 height 28
click at [1250, 435] on td "View Project" at bounding box center [1201, 455] width 104 height 42
click at [1238, 443] on link "View Project" at bounding box center [1202, 456] width 88 height 28
click at [1187, 659] on link "View Project" at bounding box center [1202, 673] width 88 height 28
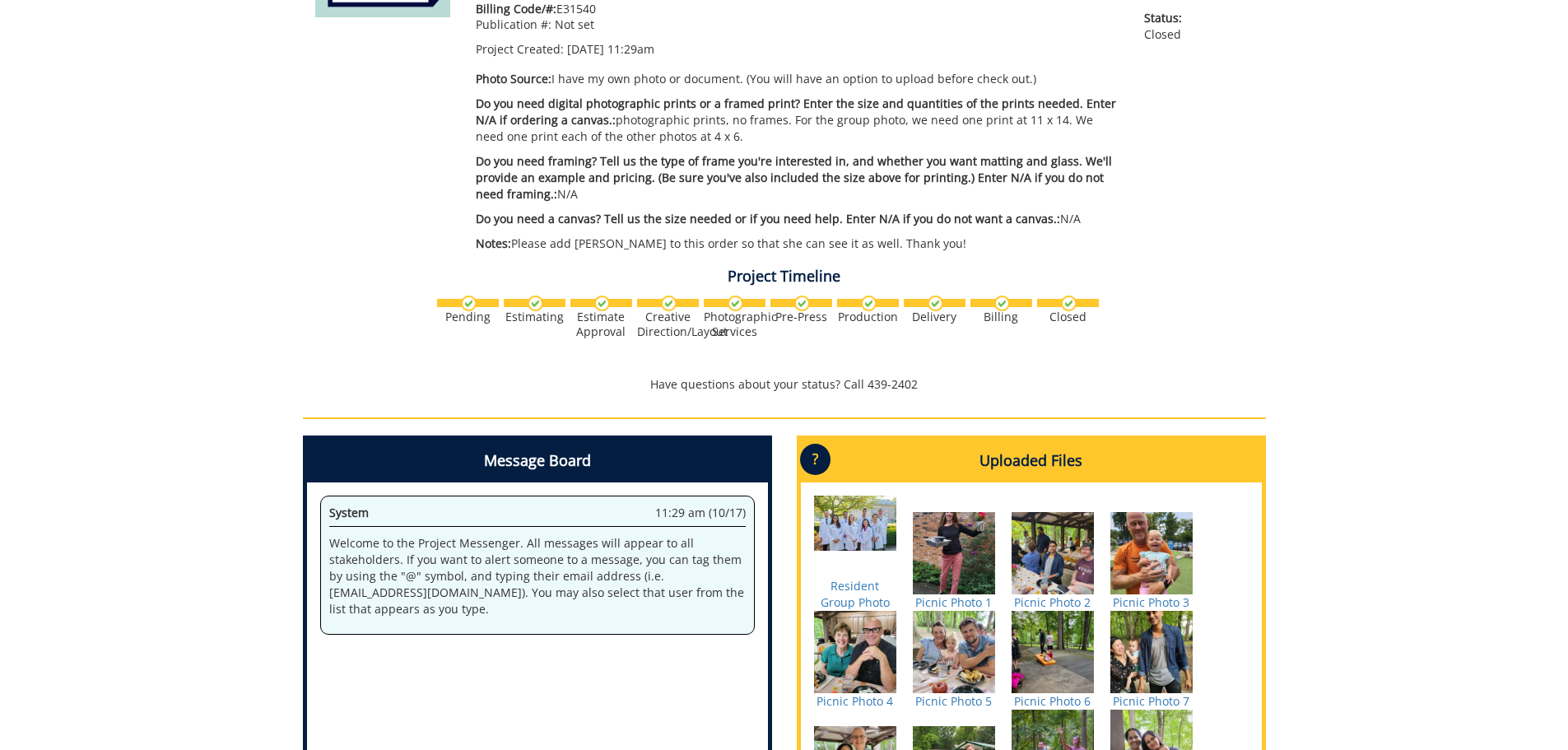
scroll to position [412, 0]
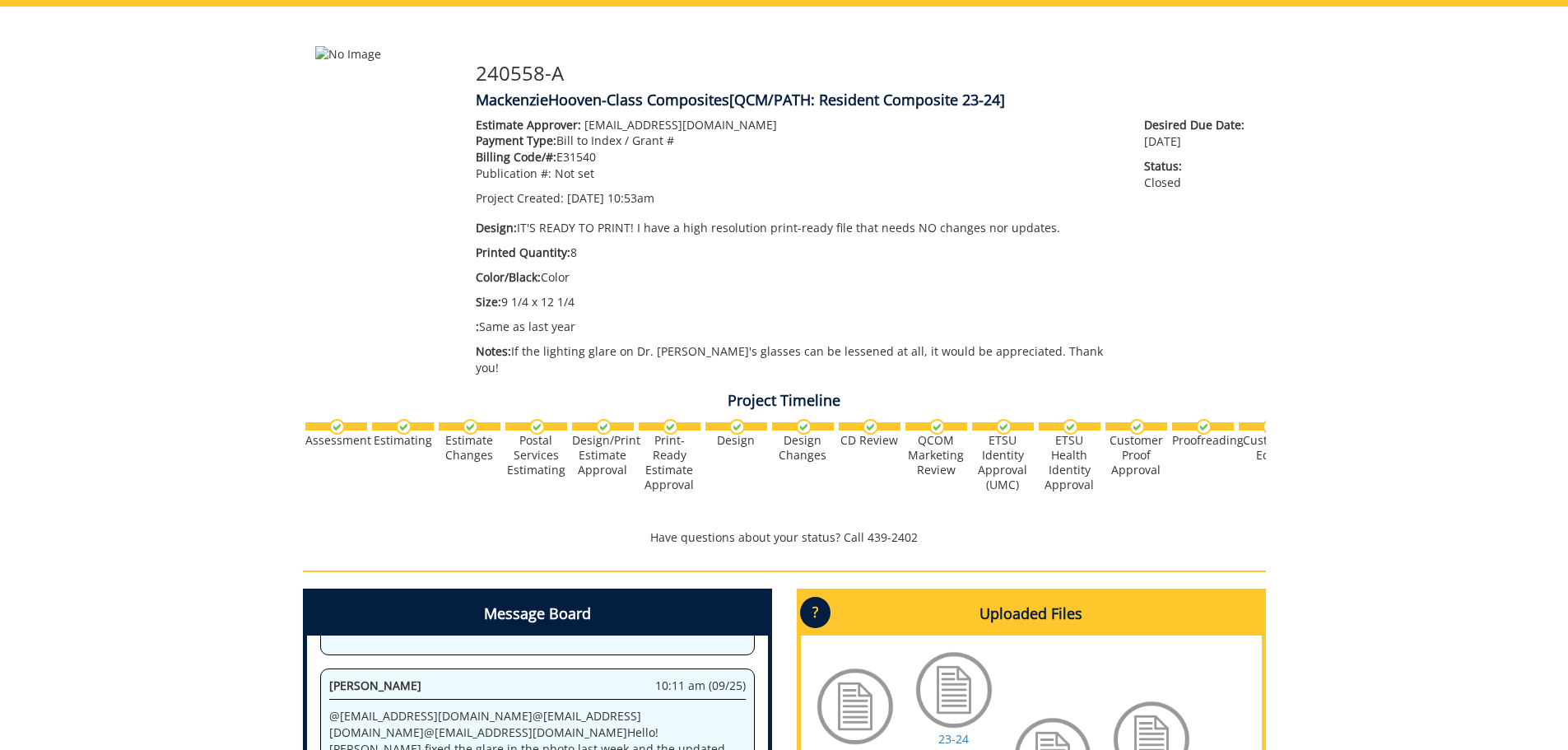
scroll to position [82, 0]
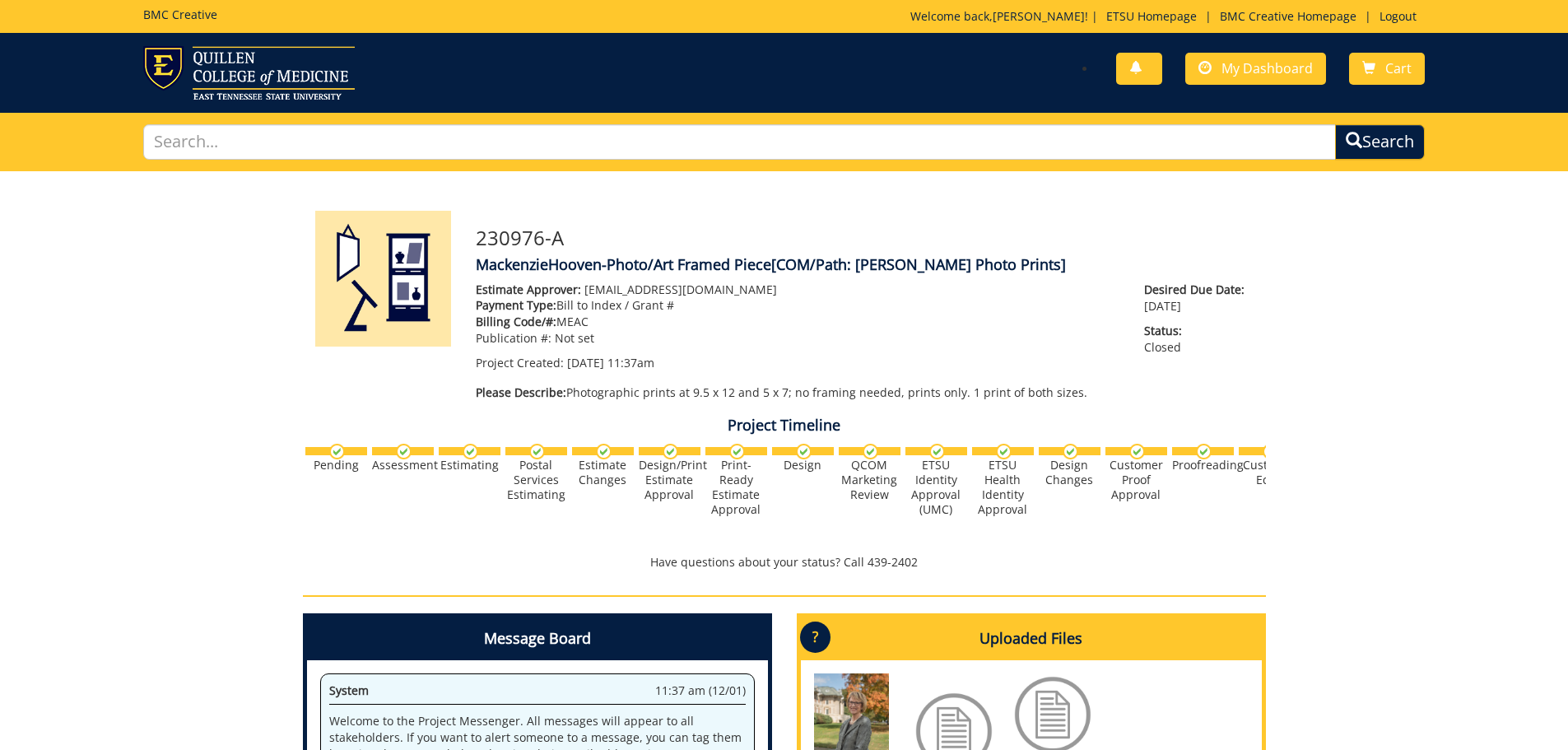
scroll to position [395, 0]
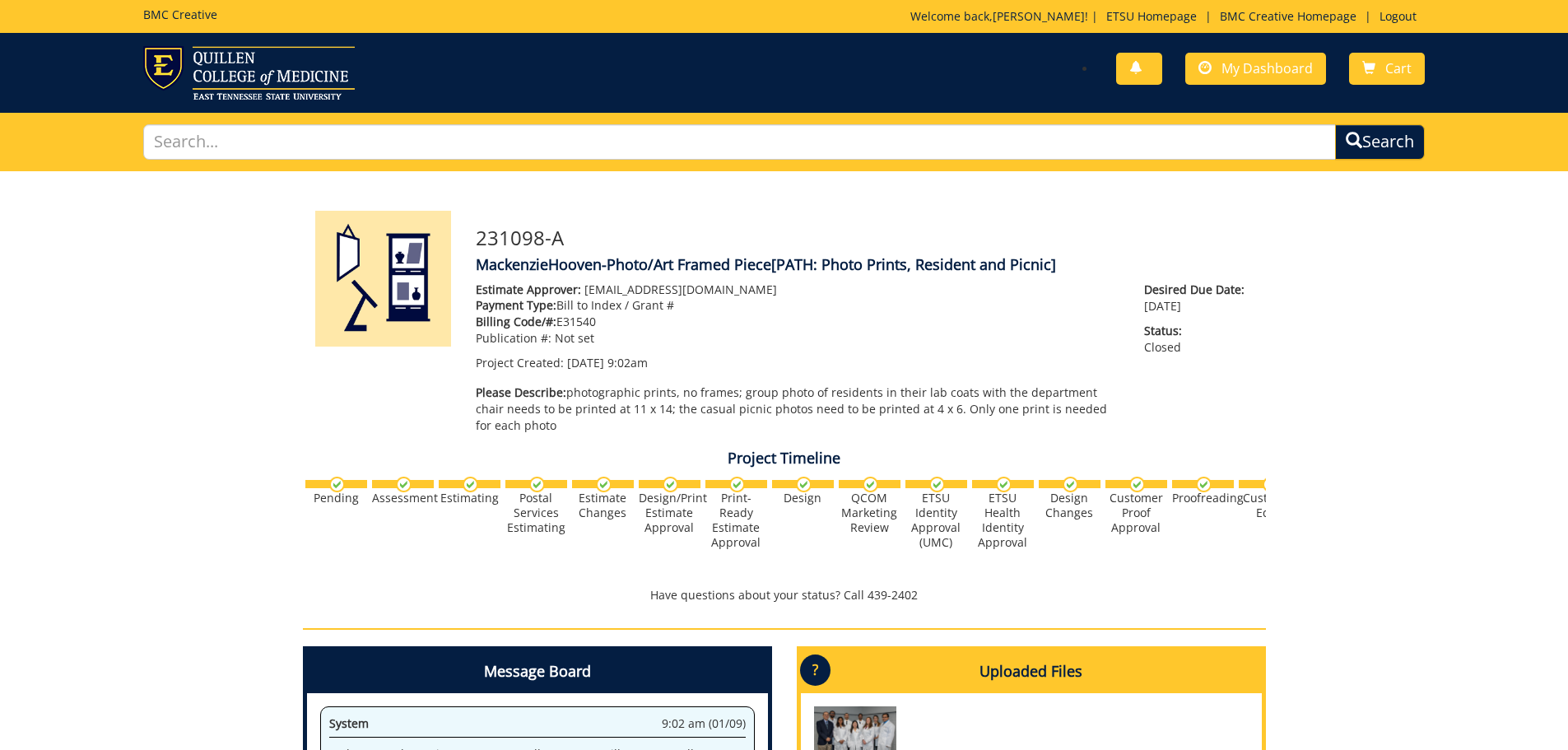
scroll to position [247, 0]
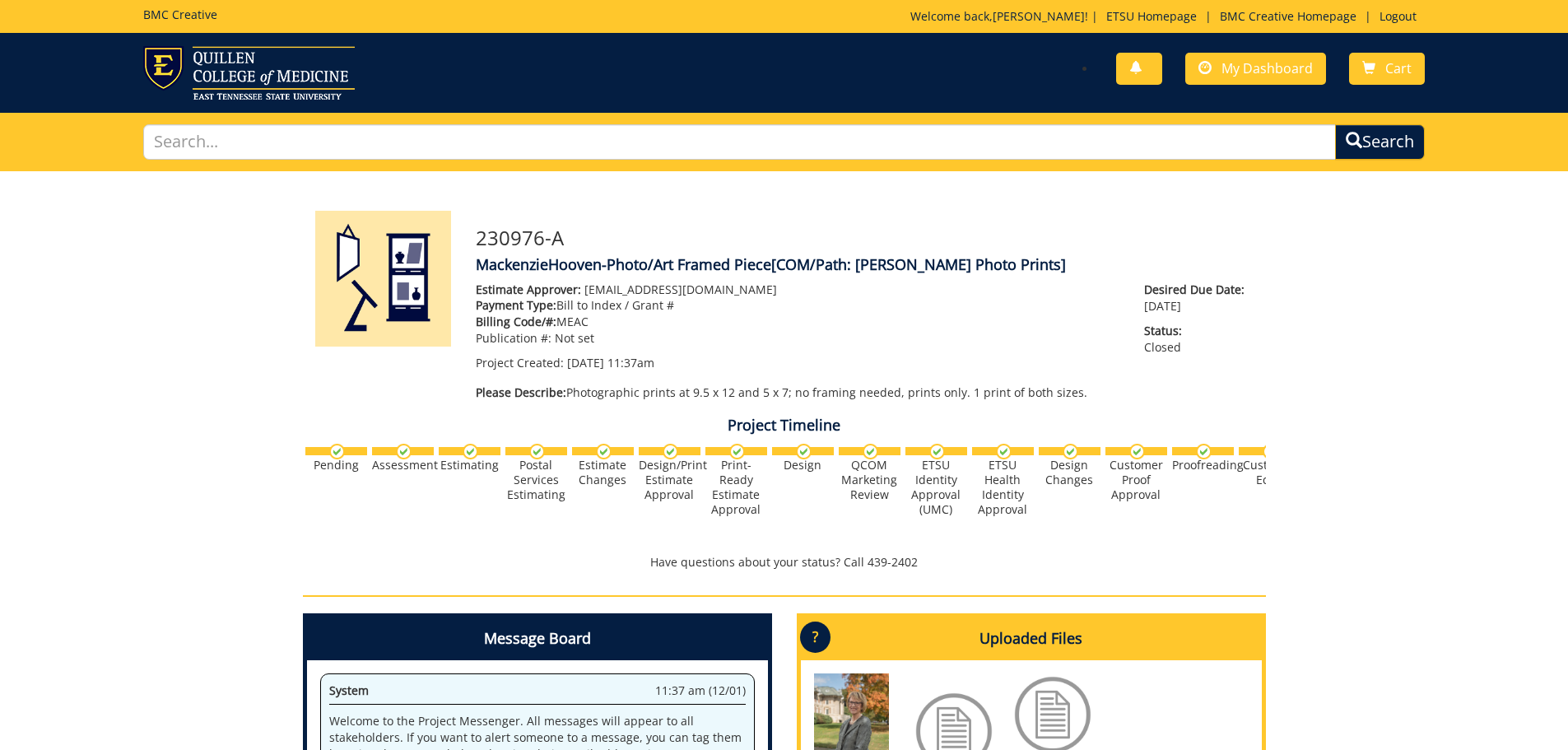
scroll to position [247, 0]
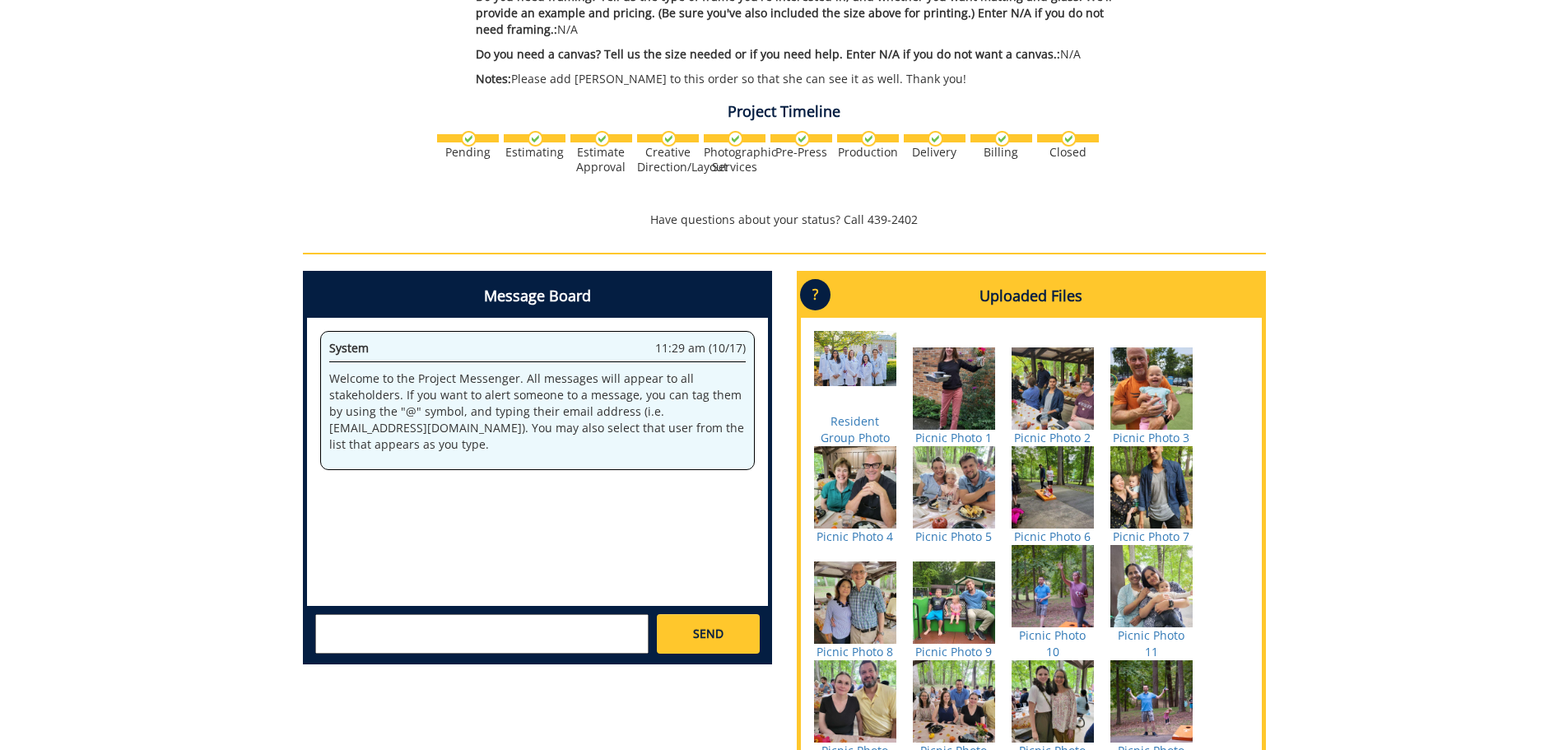
scroll to position [577, 0]
